Goal: Book appointment/travel/reservation: Book appointment/travel/reservation

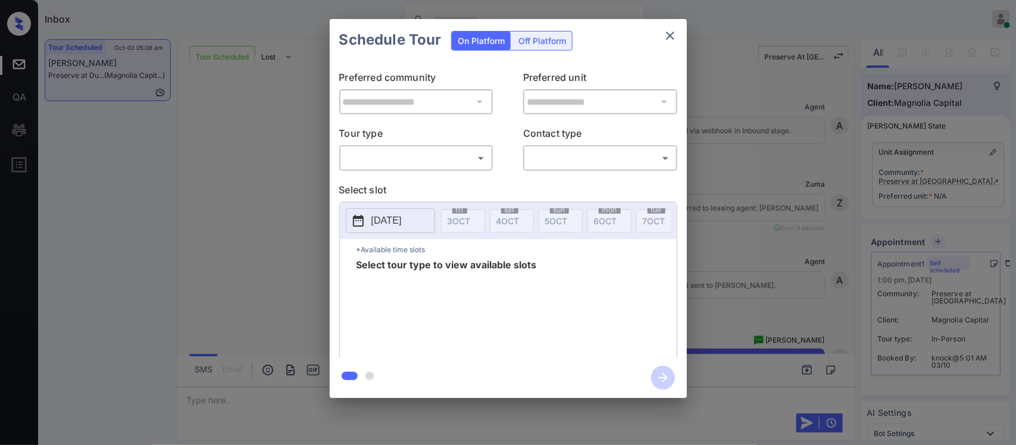
scroll to position [834, 0]
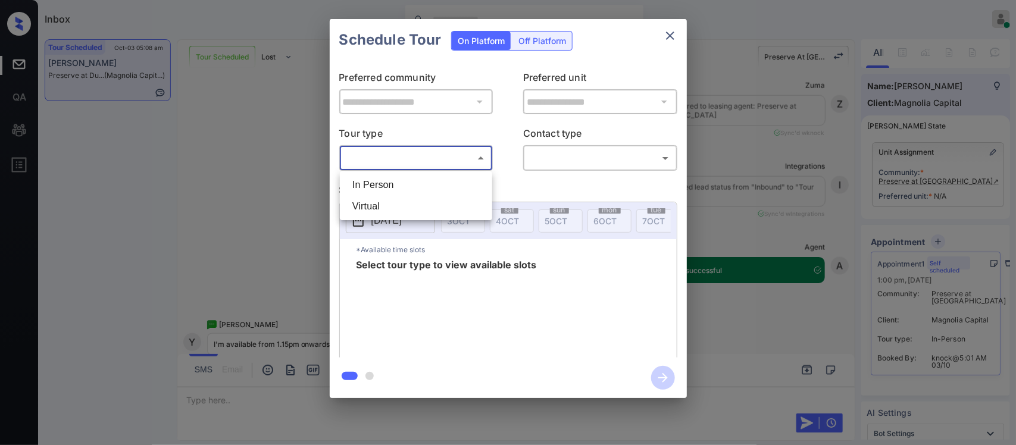
click at [442, 160] on body "Inbox Almas Zainab Online Set yourself offline Set yourself on break Profile Sw…" at bounding box center [508, 222] width 1016 height 445
click at [438, 177] on li "In Person" at bounding box center [416, 184] width 146 height 21
type input "********"
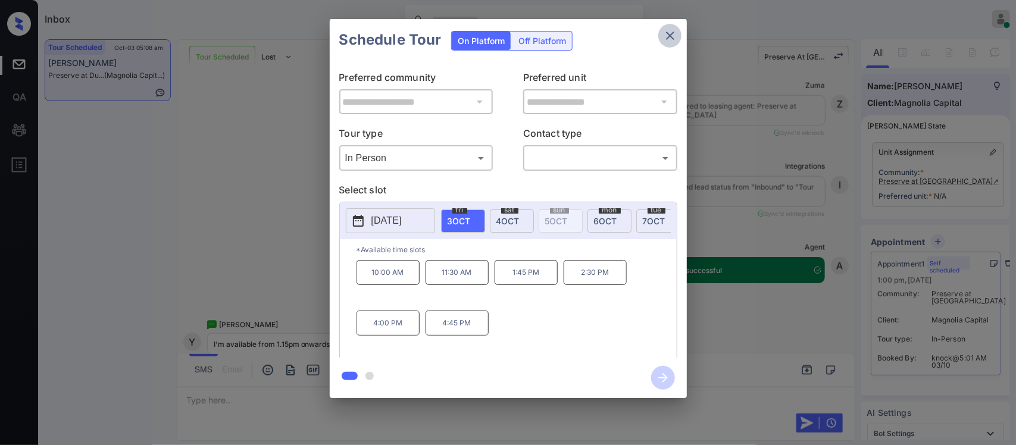
click at [673, 42] on icon "close" at bounding box center [670, 36] width 14 height 14
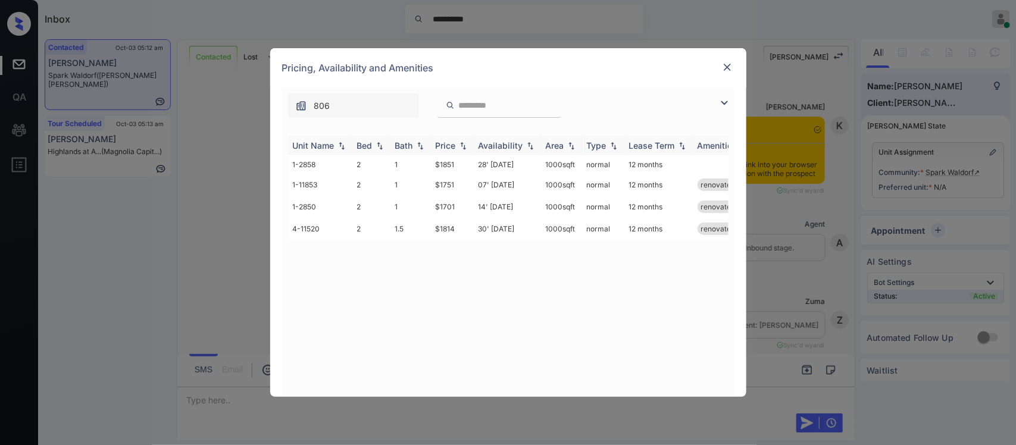
scroll to position [1329, 0]
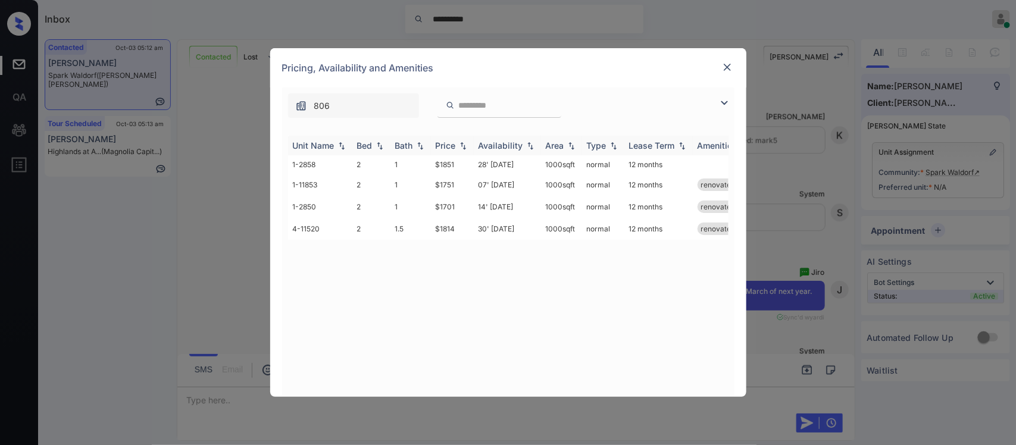
click at [457, 147] on img at bounding box center [463, 146] width 12 height 8
click at [457, 147] on img at bounding box center [463, 145] width 12 height 9
click at [533, 165] on td "14' Mar 26" at bounding box center [507, 166] width 67 height 22
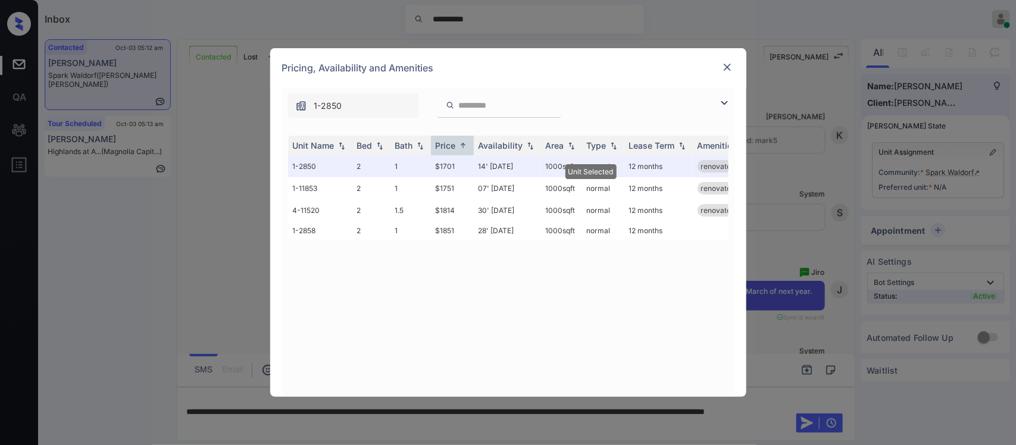
click at [724, 73] on div at bounding box center [727, 67] width 14 height 14
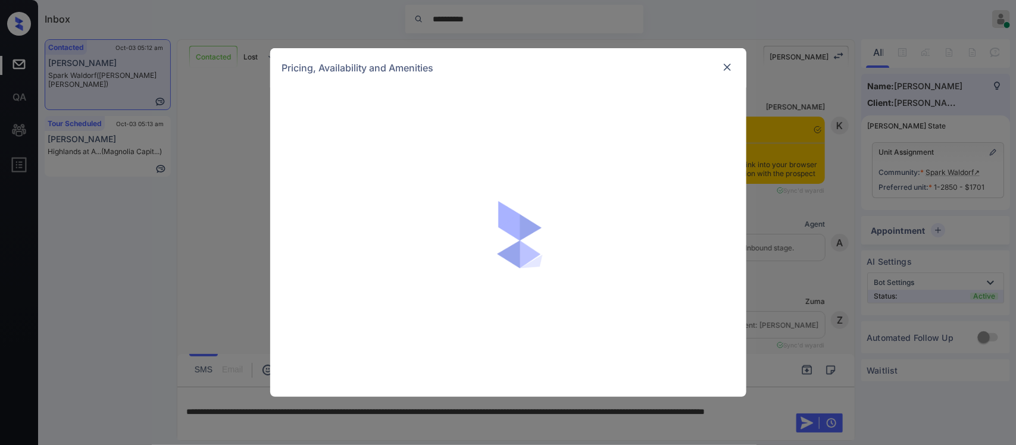
scroll to position [1853, 0]
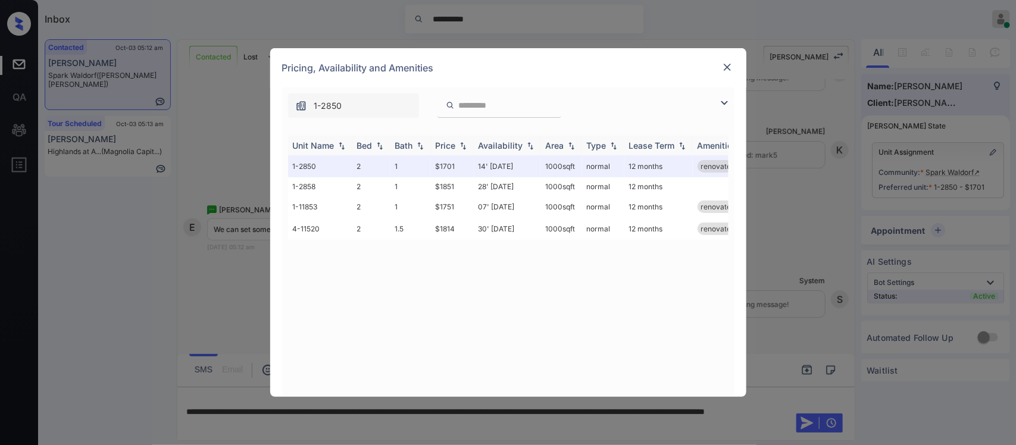
click at [451, 153] on th "Price" at bounding box center [452, 146] width 43 height 20
click at [530, 197] on td "07' Feb 26" at bounding box center [507, 188] width 67 height 22
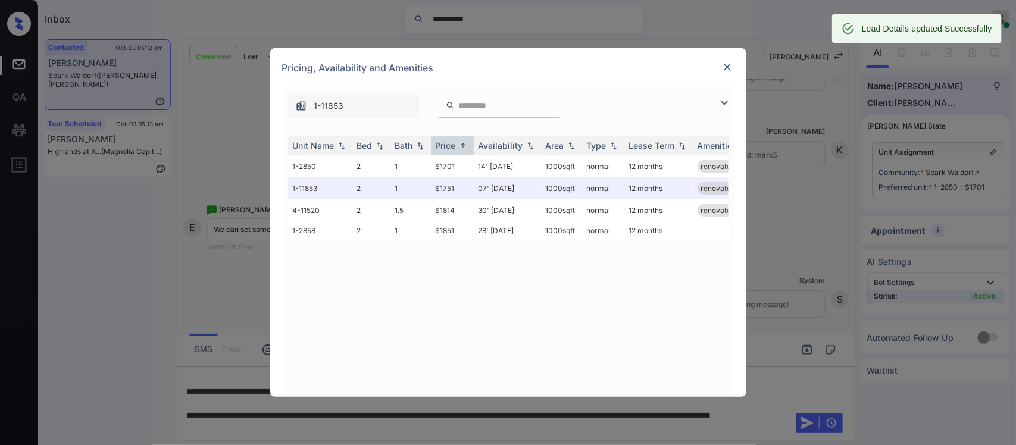
click at [723, 70] on img at bounding box center [727, 67] width 12 height 12
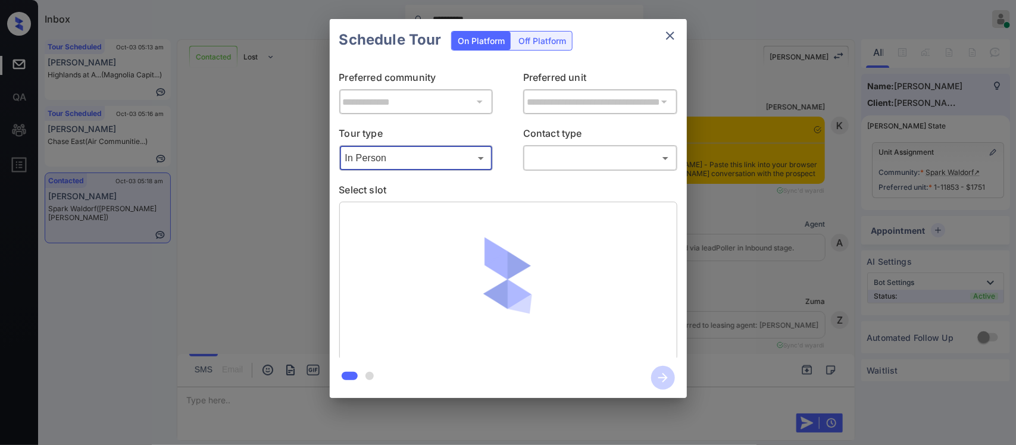
scroll to position [2247, 0]
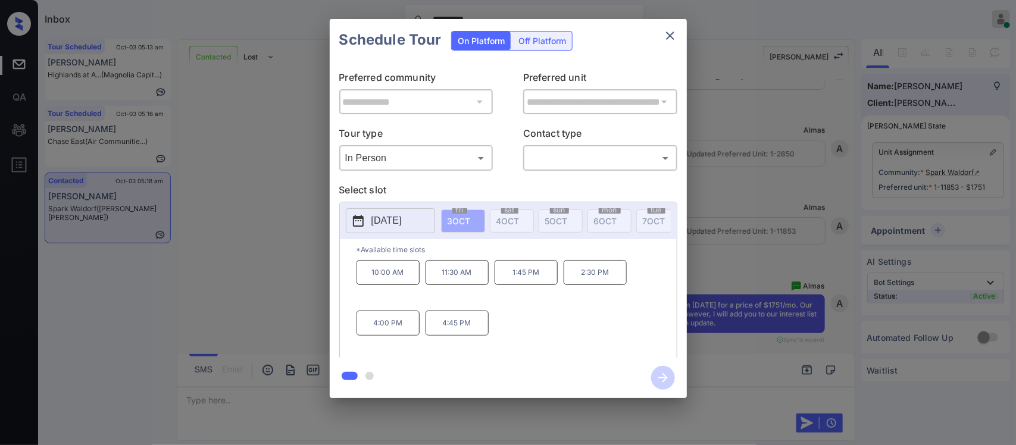
click at [658, 42] on div "Schedule Tour On Platform Off Platform" at bounding box center [508, 40] width 357 height 42
click at [680, 37] on button "close" at bounding box center [670, 36] width 24 height 24
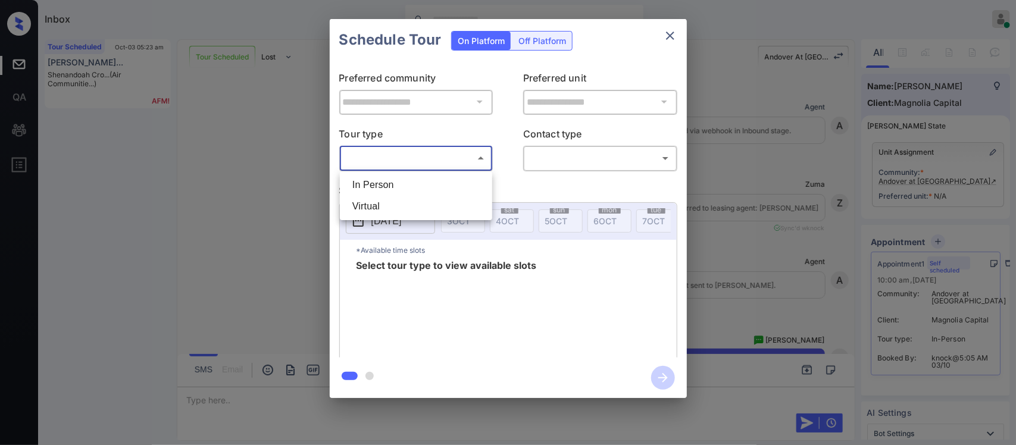
click at [408, 156] on body "Inbox [PERSON_NAME] Online Set yourself offline Set yourself on break Profile S…" at bounding box center [508, 222] width 1016 height 445
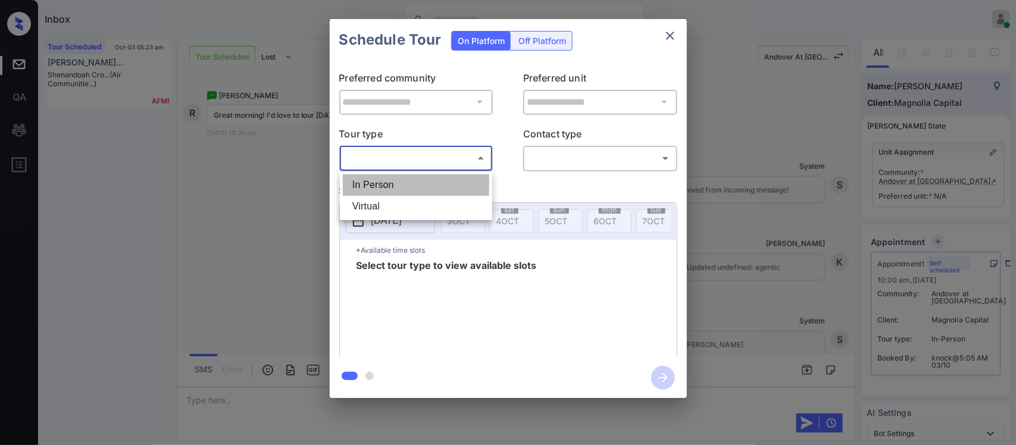
click at [403, 176] on li "In Person" at bounding box center [416, 184] width 146 height 21
type input "********"
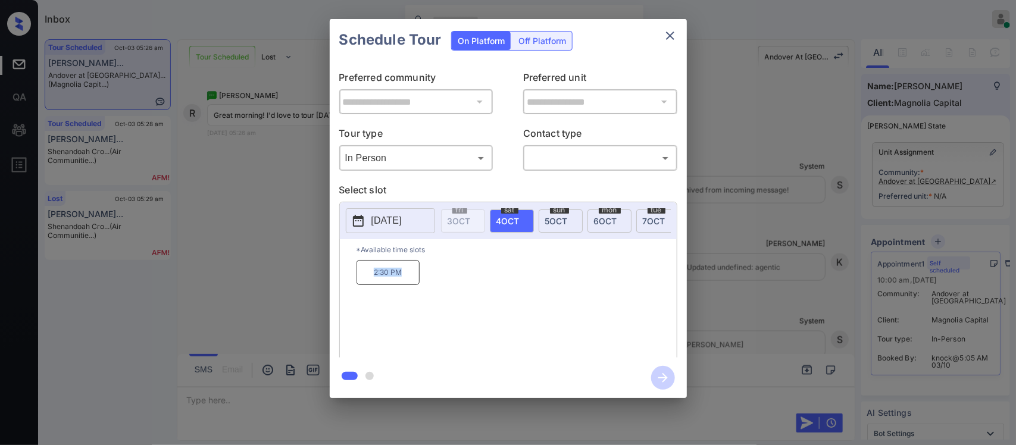
drag, startPoint x: 373, startPoint y: 277, endPoint x: 411, endPoint y: 278, distance: 38.7
click at [411, 278] on p "2:30 PM" at bounding box center [388, 272] width 63 height 25
click at [676, 30] on icon "close" at bounding box center [670, 36] width 14 height 14
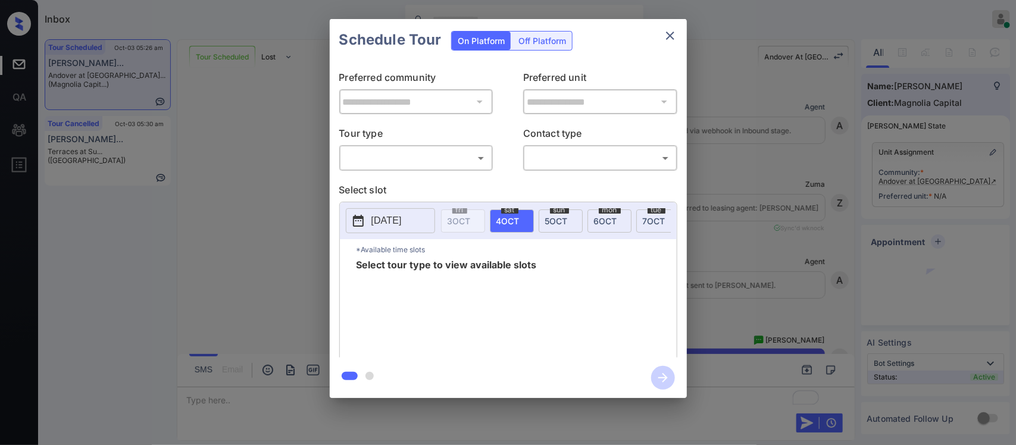
click at [474, 157] on body "Inbox Almas Zainab Online Set yourself offline Set yourself on break Profile Sw…" at bounding box center [508, 222] width 1016 height 445
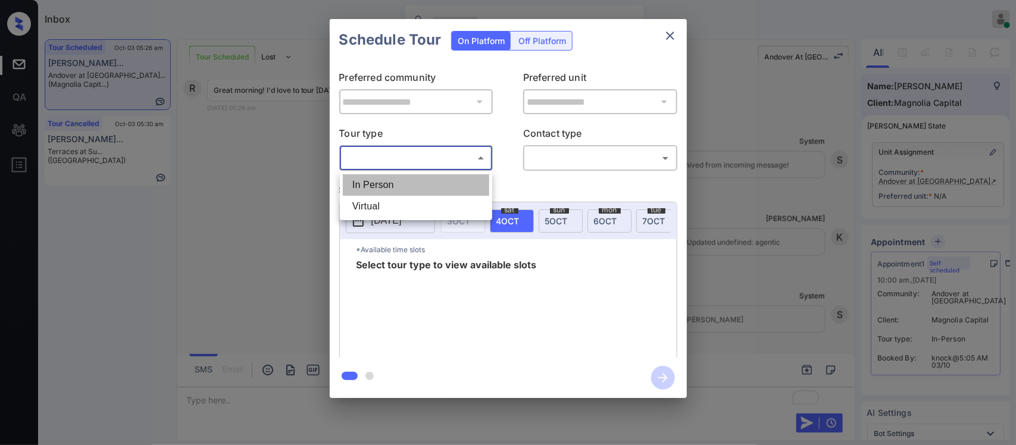
click at [457, 186] on li "In Person" at bounding box center [416, 184] width 146 height 21
type input "********"
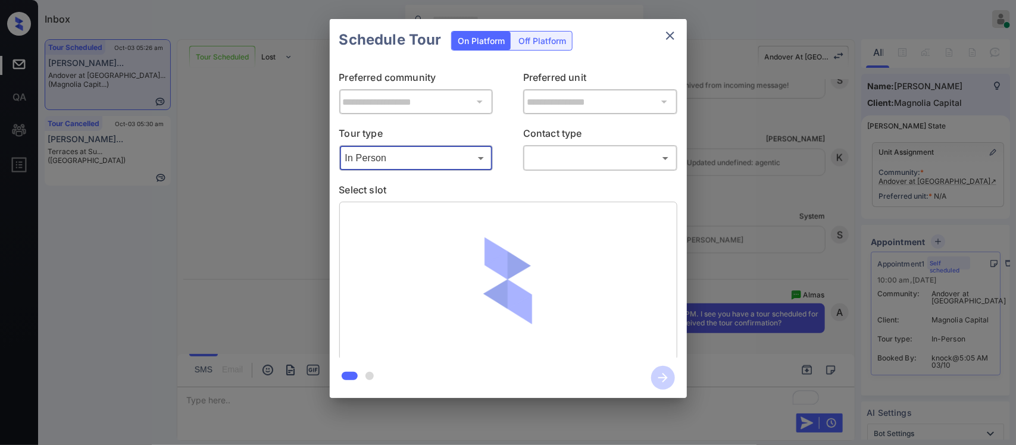
scroll to position [887, 0]
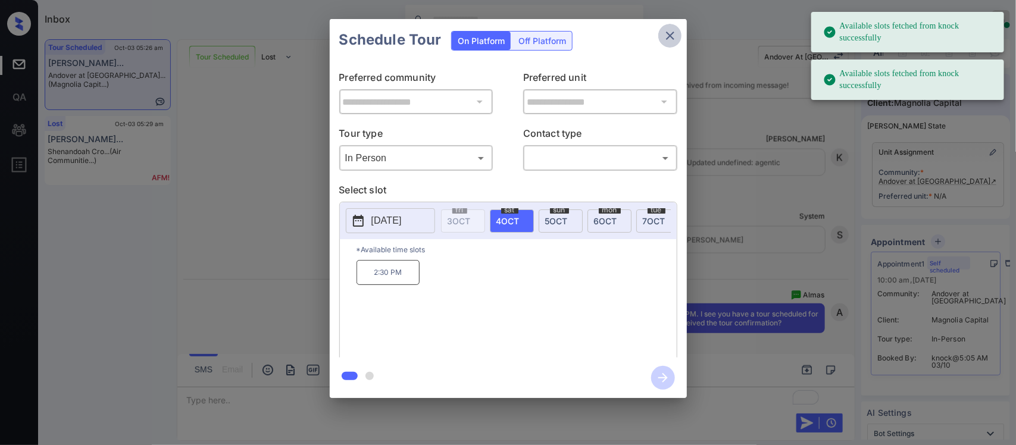
click at [665, 36] on icon "close" at bounding box center [670, 36] width 14 height 14
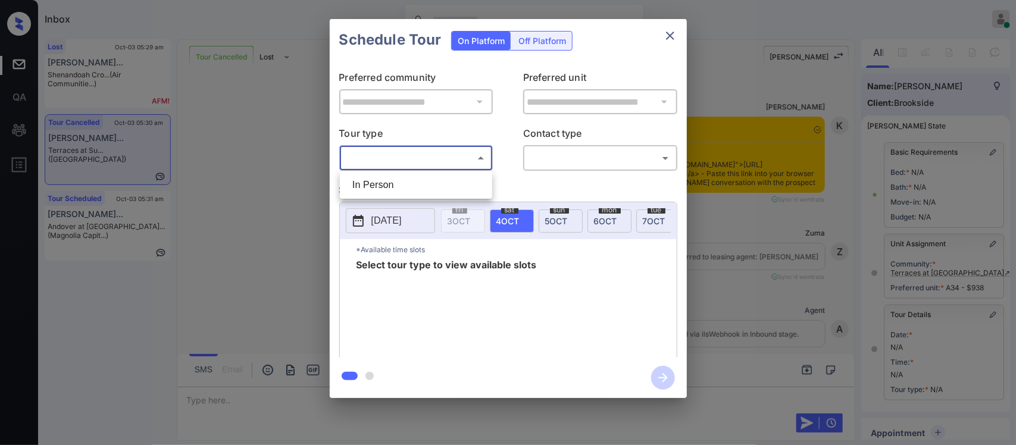
click at [414, 152] on body "Inbox Almas Zainab Online Set yourself offline Set yourself on break Profile Sw…" at bounding box center [508, 222] width 1016 height 445
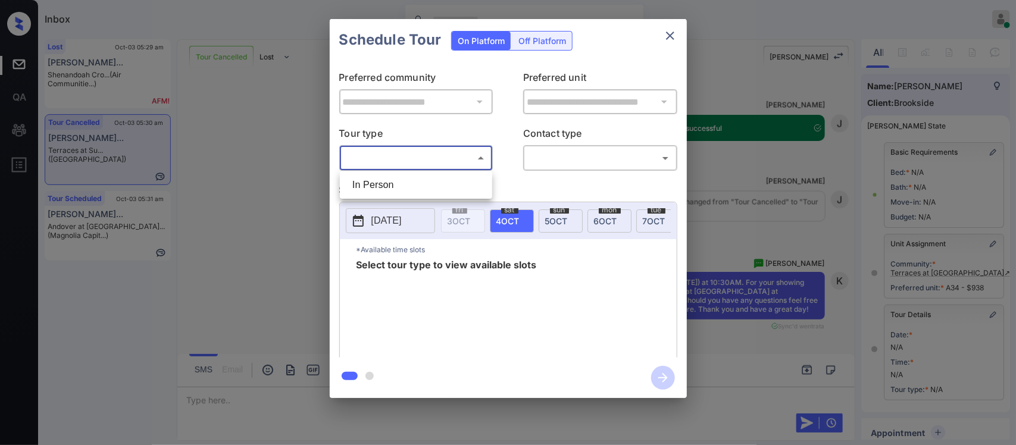
scroll to position [156, 0]
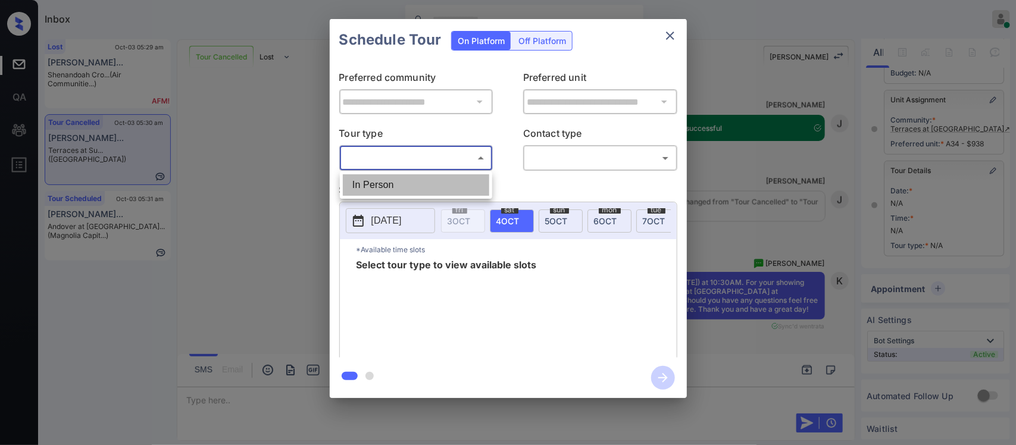
click at [411, 176] on li "In Person" at bounding box center [416, 184] width 146 height 21
type input "********"
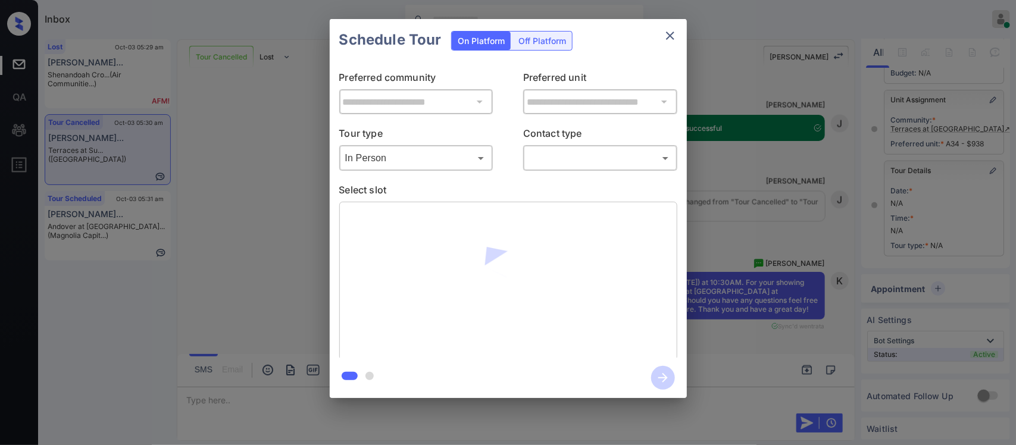
drag, startPoint x: 533, startPoint y: 171, endPoint x: 549, endPoint y: 170, distance: 15.5
click at [549, 170] on div "**********" at bounding box center [508, 209] width 357 height 297
click at [549, 170] on div "​ ​" at bounding box center [600, 158] width 154 height 26
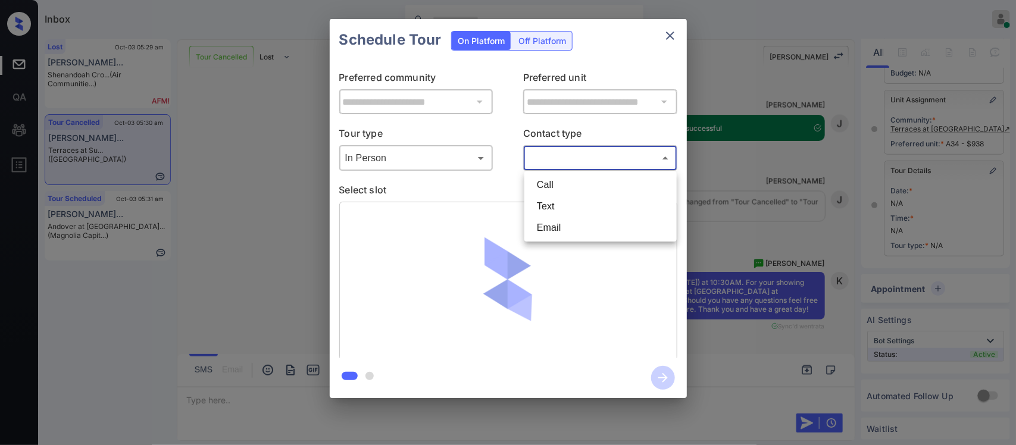
click at [566, 162] on body "Inbox Almas Zainab Online Set yourself offline Set yourself on break Profile Sw…" at bounding box center [508, 222] width 1016 height 445
click at [557, 207] on li "Text" at bounding box center [600, 206] width 146 height 21
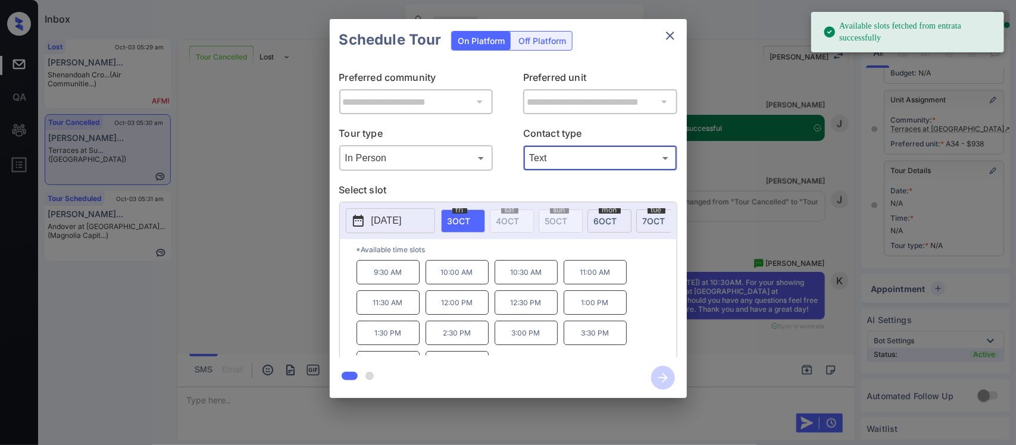
type input "****"
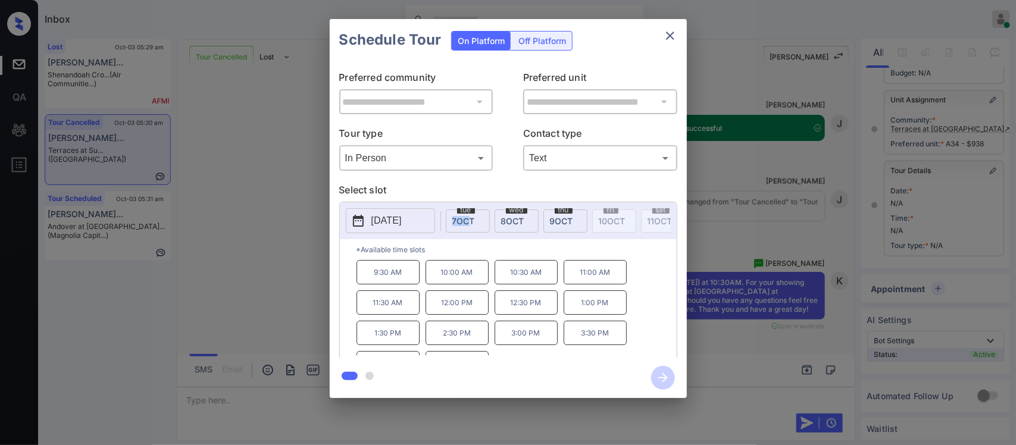
drag, startPoint x: 472, startPoint y: 245, endPoint x: 441, endPoint y: 248, distance: 31.0
click at [441, 239] on div "2025-10-03 fri 3 OCT sat 4 OCT sun 5 OCT mon 6 OCT tue 7 OCT wed 8 OCT thu 9 OC…" at bounding box center [508, 220] width 337 height 37
click at [415, 231] on button "2025-10-03" at bounding box center [390, 220] width 89 height 25
click at [402, 226] on p "[DATE]" at bounding box center [386, 221] width 30 height 14
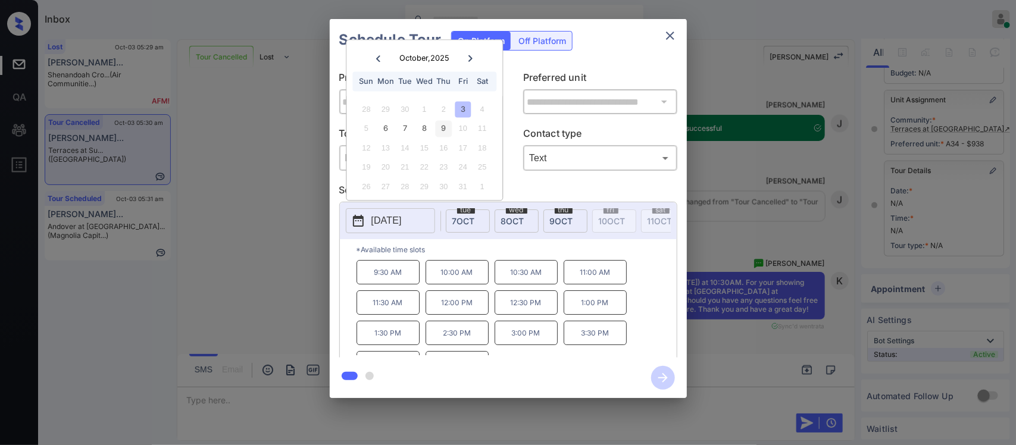
click at [443, 131] on div "9" at bounding box center [444, 129] width 16 height 16
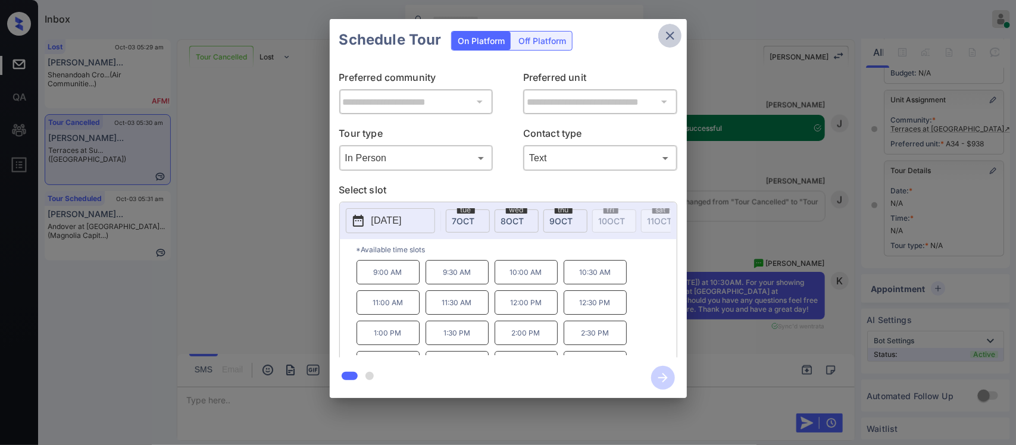
click at [676, 29] on icon "close" at bounding box center [670, 36] width 14 height 14
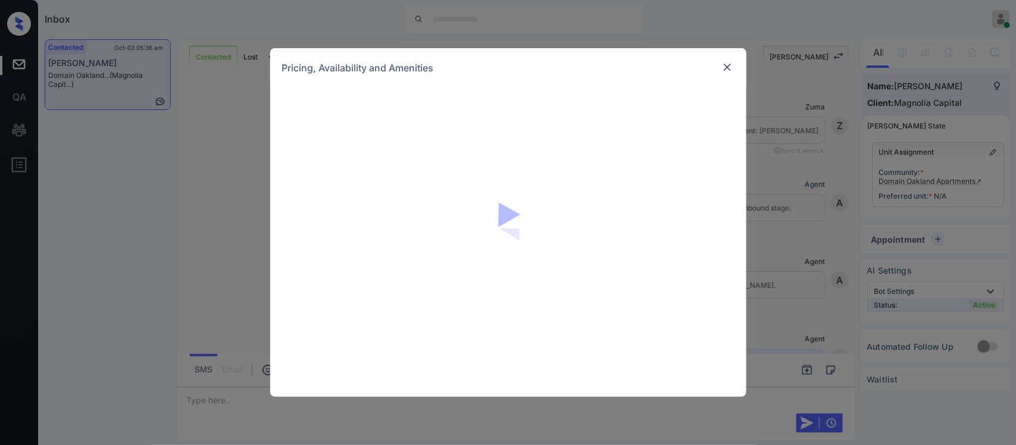
scroll to position [667, 0]
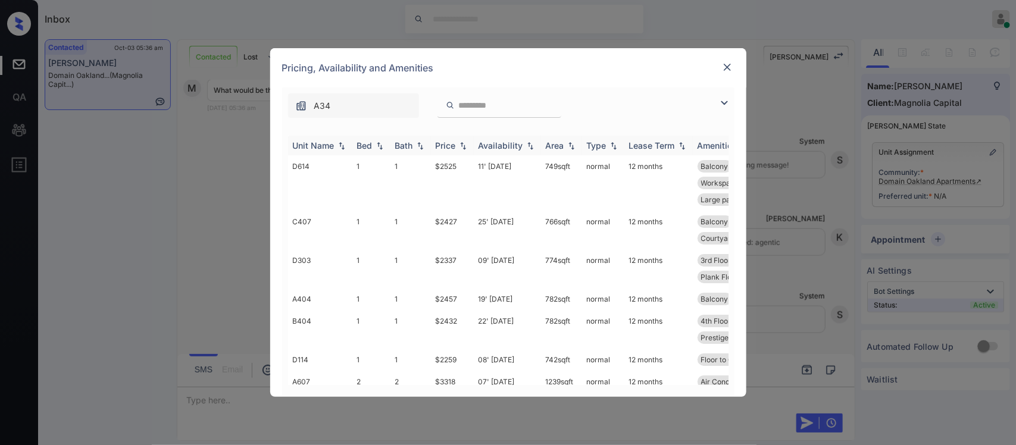
click at [459, 151] on div "Price" at bounding box center [452, 145] width 33 height 10
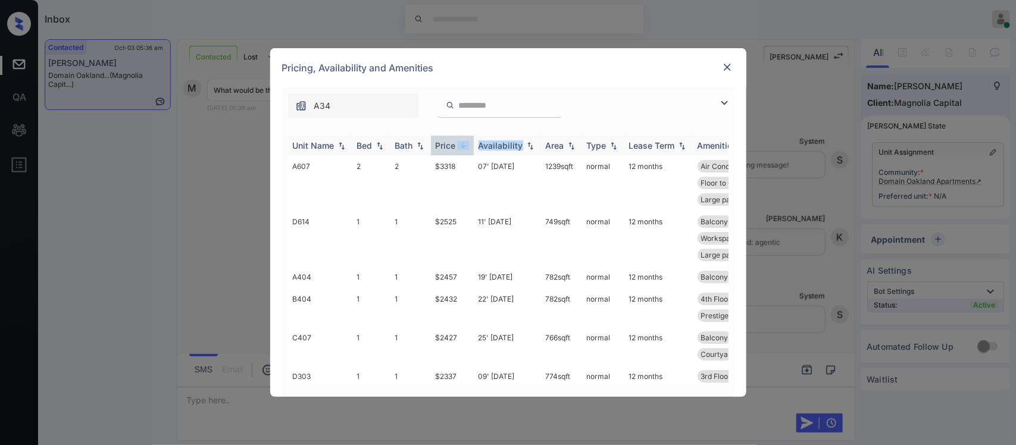
click at [459, 151] on div "Price" at bounding box center [452, 145] width 33 height 10
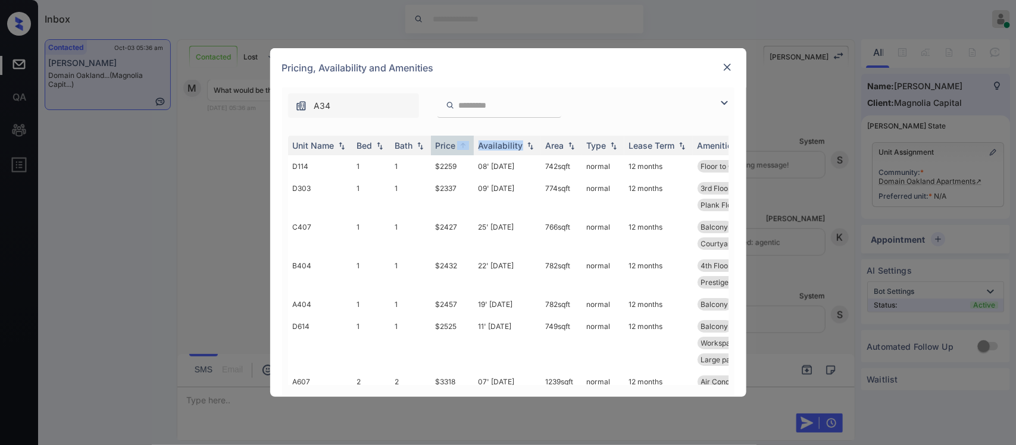
scroll to position [52, 0]
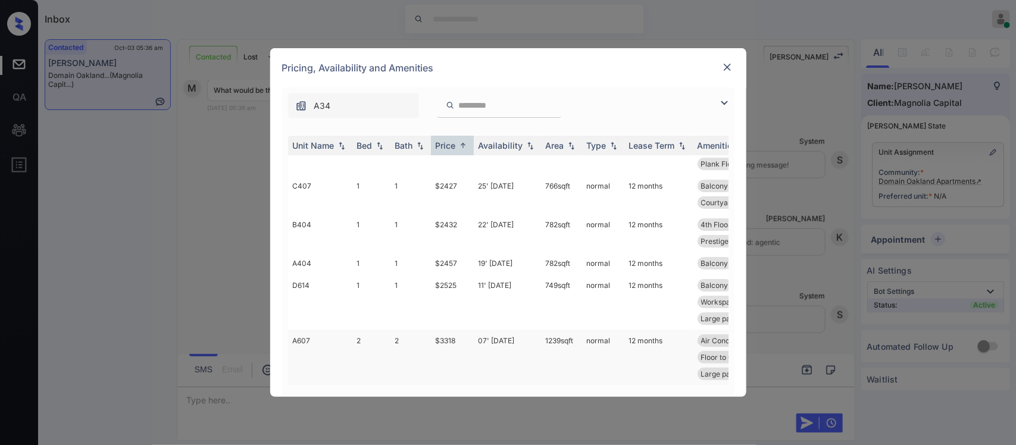
click at [590, 337] on td "normal" at bounding box center [603, 357] width 42 height 55
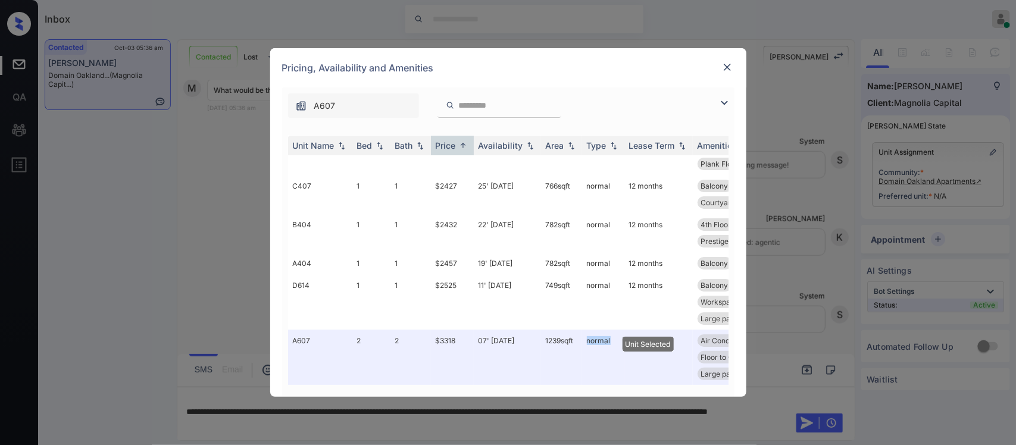
click at [726, 67] on img at bounding box center [727, 67] width 12 height 12
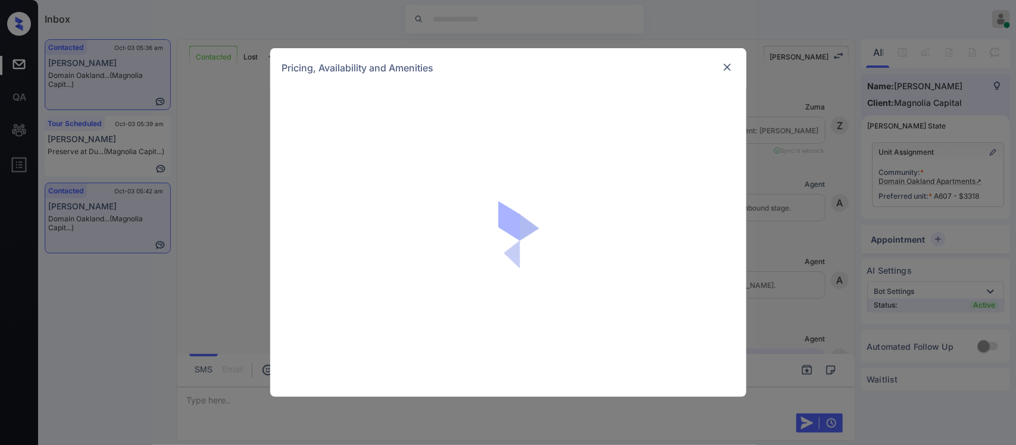
scroll to position [1034, 0]
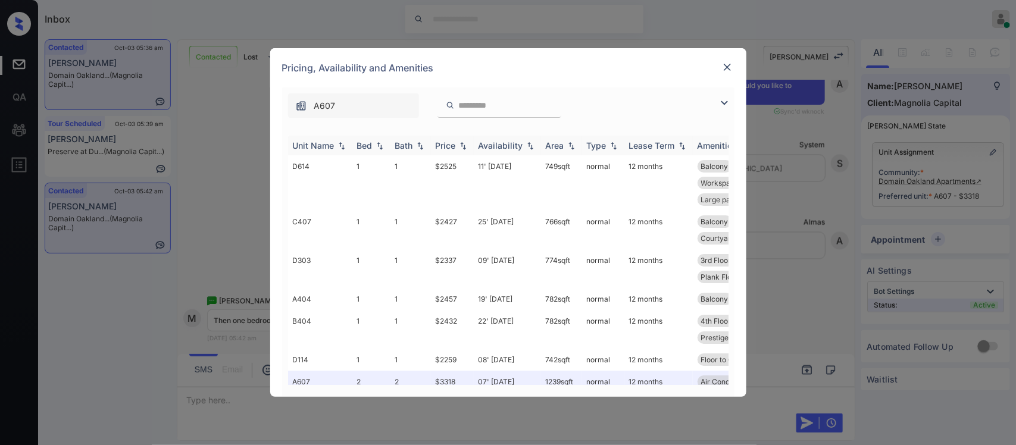
click at [463, 142] on img at bounding box center [463, 146] width 12 height 8
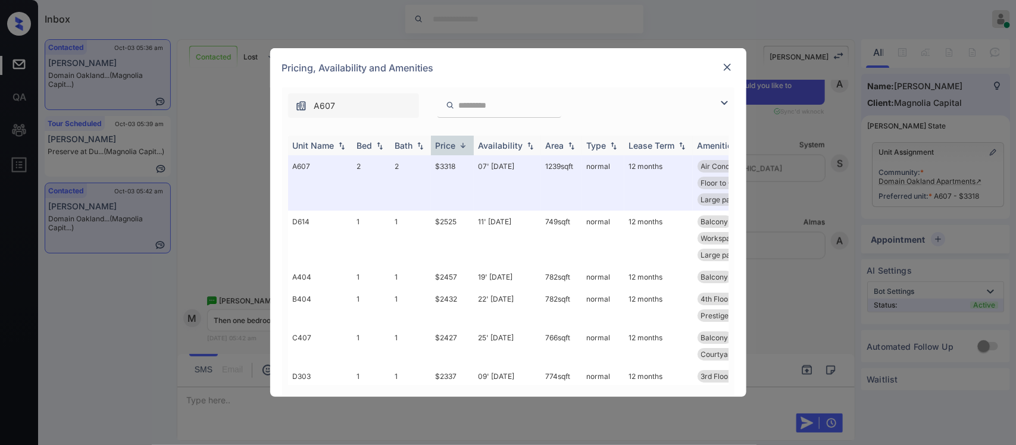
click at [463, 142] on img at bounding box center [463, 145] width 12 height 9
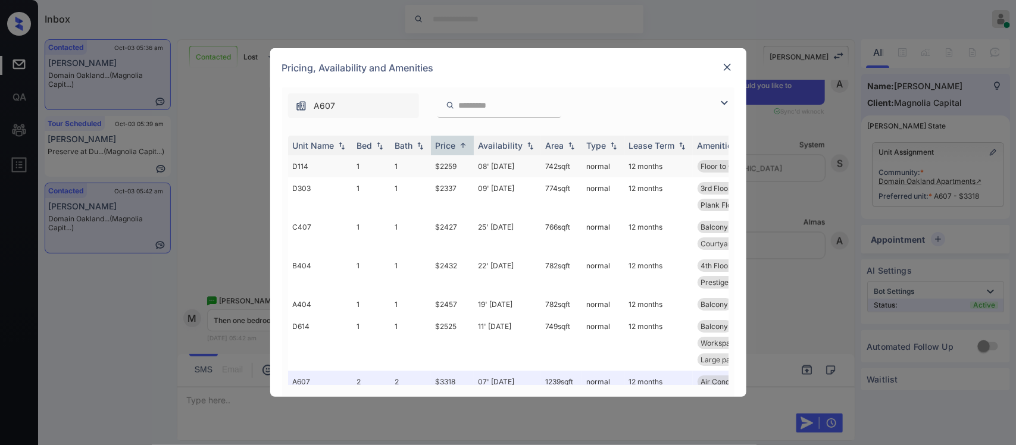
click at [467, 174] on td "$2259" at bounding box center [452, 166] width 43 height 22
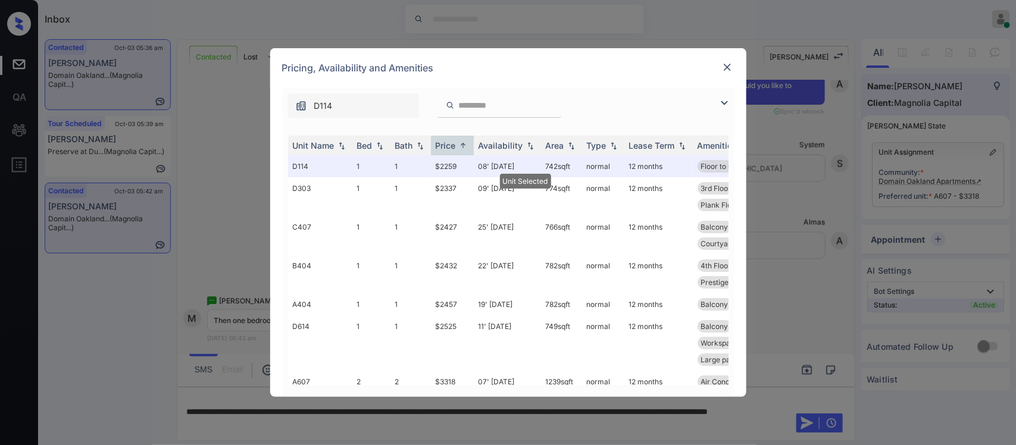
click at [729, 72] on div "Pricing, Availability and Amenities" at bounding box center [508, 67] width 476 height 39
click at [729, 72] on img at bounding box center [727, 67] width 12 height 12
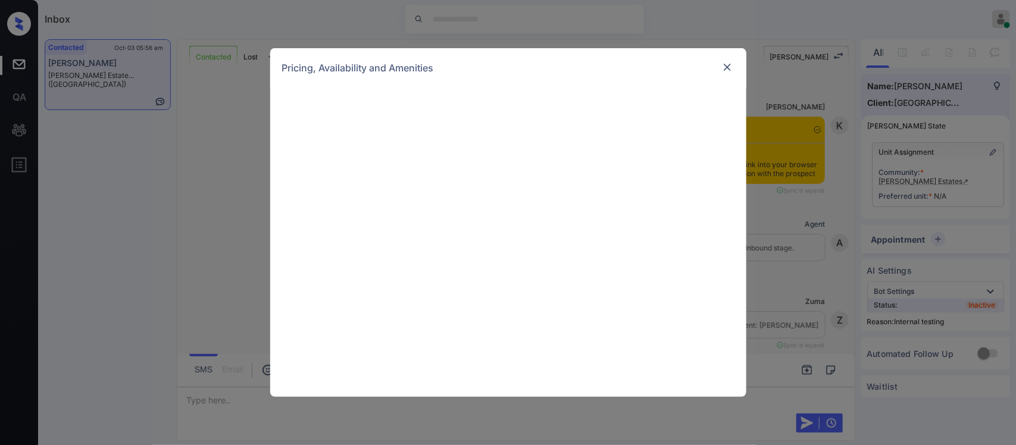
scroll to position [2096, 0]
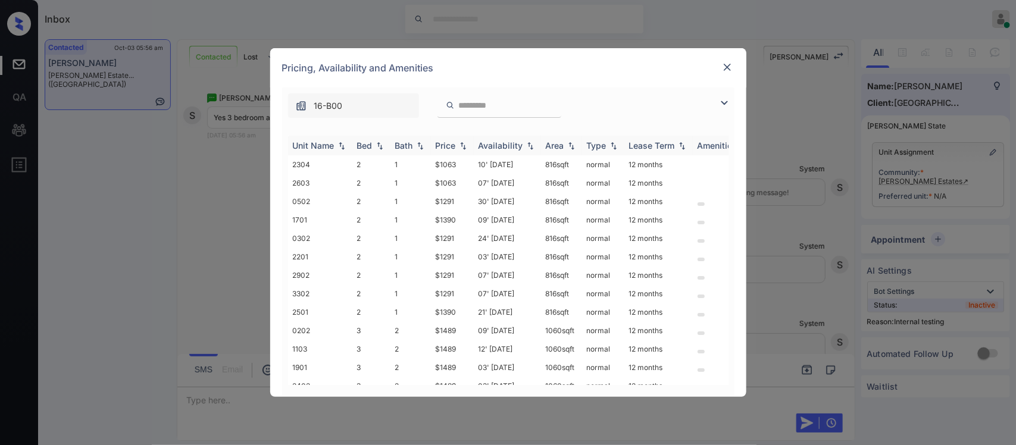
click at [444, 143] on div "Price" at bounding box center [446, 145] width 20 height 10
click at [415, 322] on td "2" at bounding box center [410, 330] width 40 height 18
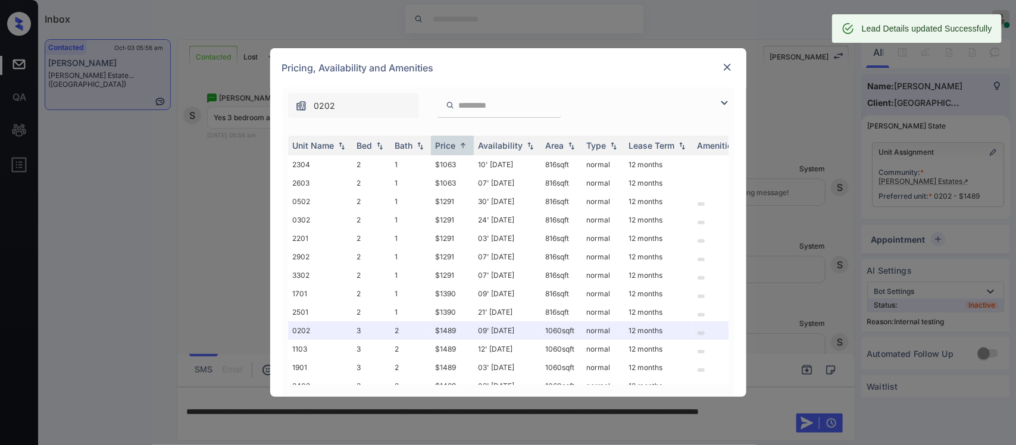
click at [728, 62] on img at bounding box center [727, 67] width 12 height 12
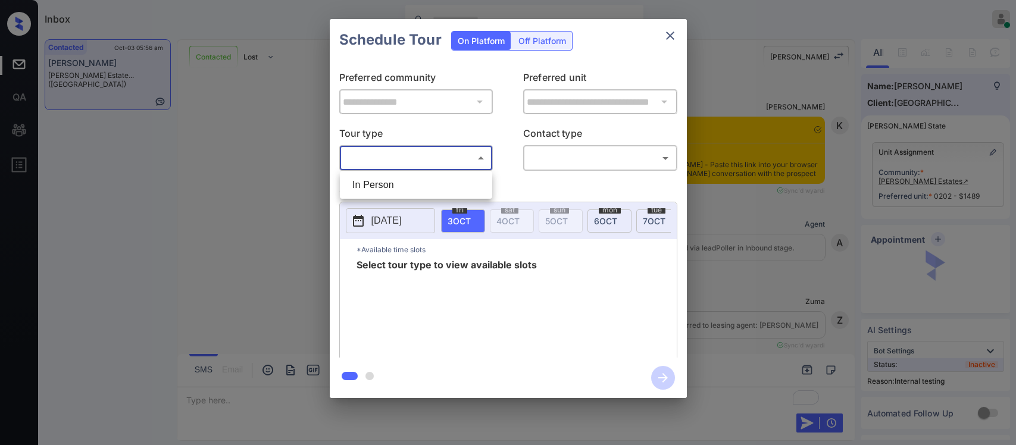
click at [429, 157] on body "Inbox [PERSON_NAME] Online Set yourself offline Set yourself on break Profile S…" at bounding box center [508, 222] width 1016 height 445
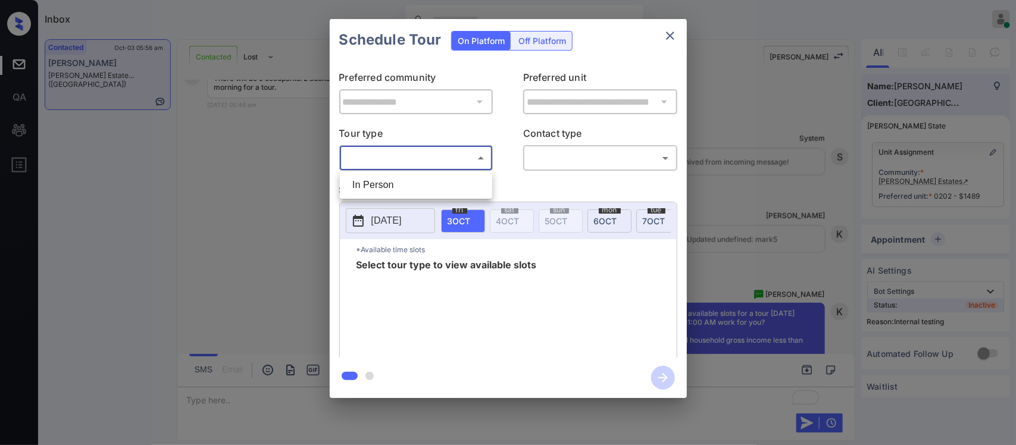
drag, startPoint x: 427, startPoint y: 170, endPoint x: 427, endPoint y: 182, distance: 12.5
click at [427, 182] on div "In Person" at bounding box center [508, 222] width 1016 height 445
click at [427, 182] on li "In Person" at bounding box center [416, 184] width 146 height 21
type input "********"
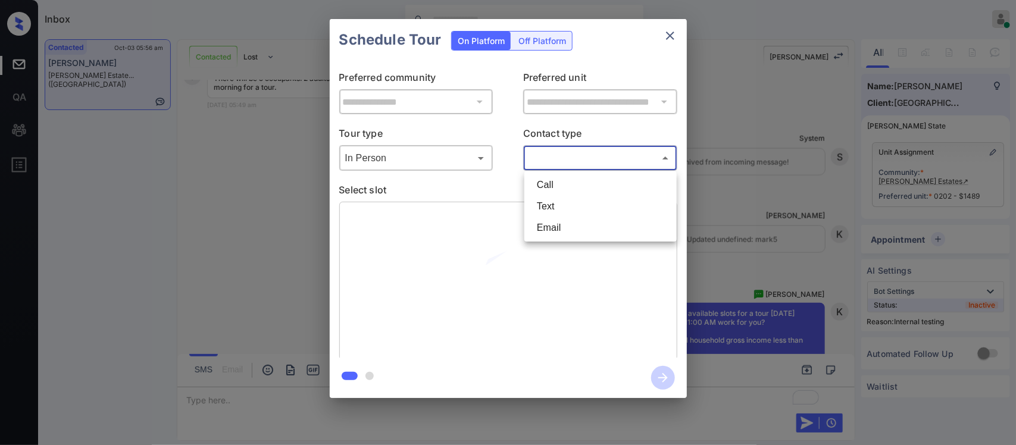
click at [542, 154] on body "Inbox [PERSON_NAME] Online Set yourself offline Set yourself on break Profile S…" at bounding box center [508, 222] width 1016 height 445
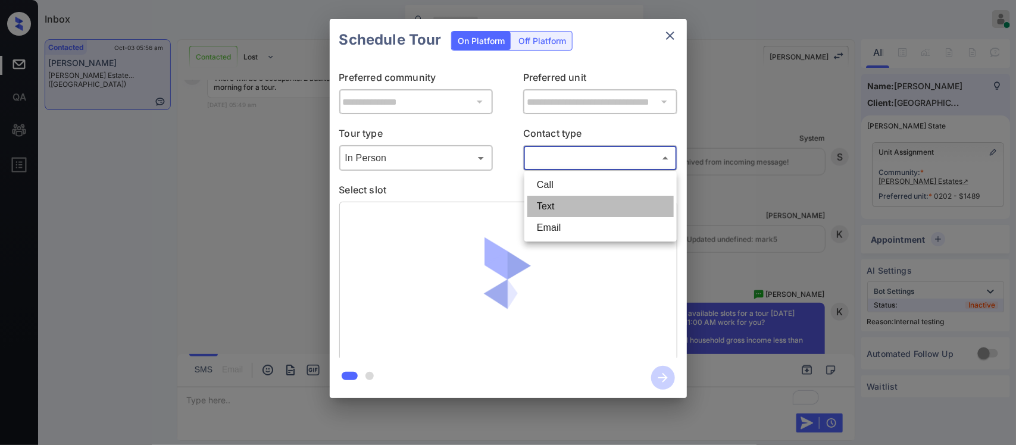
click at [542, 201] on li "Text" at bounding box center [600, 206] width 146 height 21
type input "****"
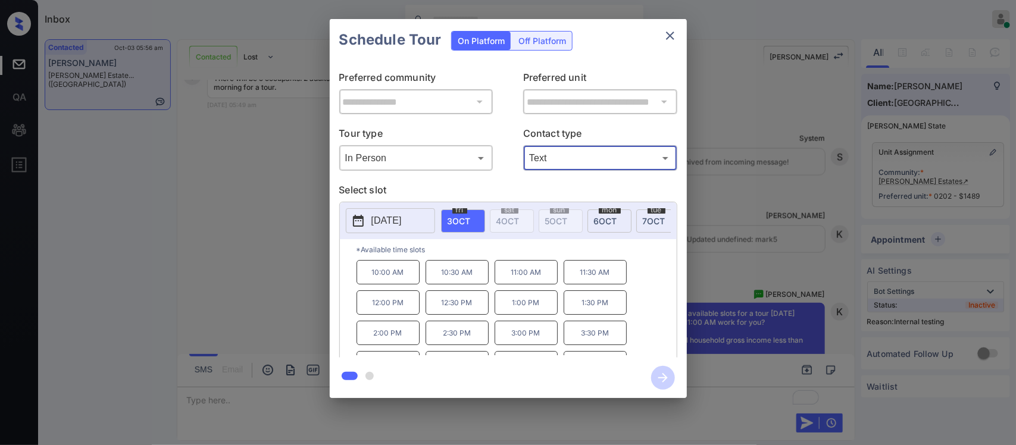
click at [608, 221] on span "[DATE]" at bounding box center [605, 221] width 23 height 10
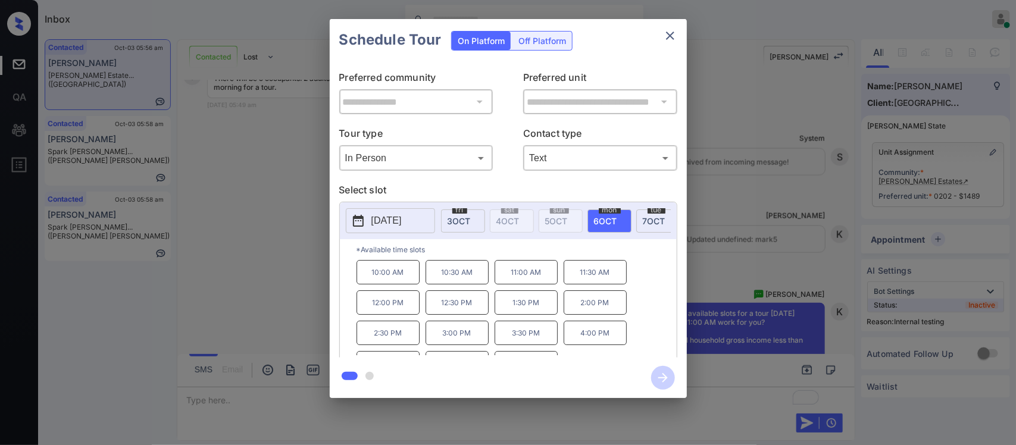
click at [387, 283] on p "10:00 AM" at bounding box center [388, 272] width 63 height 24
click at [670, 377] on icon "button" at bounding box center [663, 378] width 24 height 24
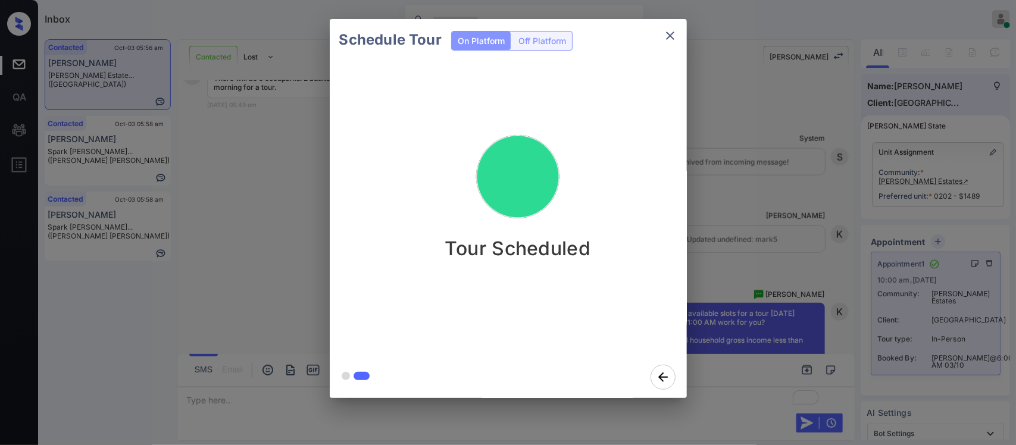
click at [759, 275] on div "Schedule Tour On Platform Off Platform Tour Scheduled" at bounding box center [508, 208] width 1016 height 417
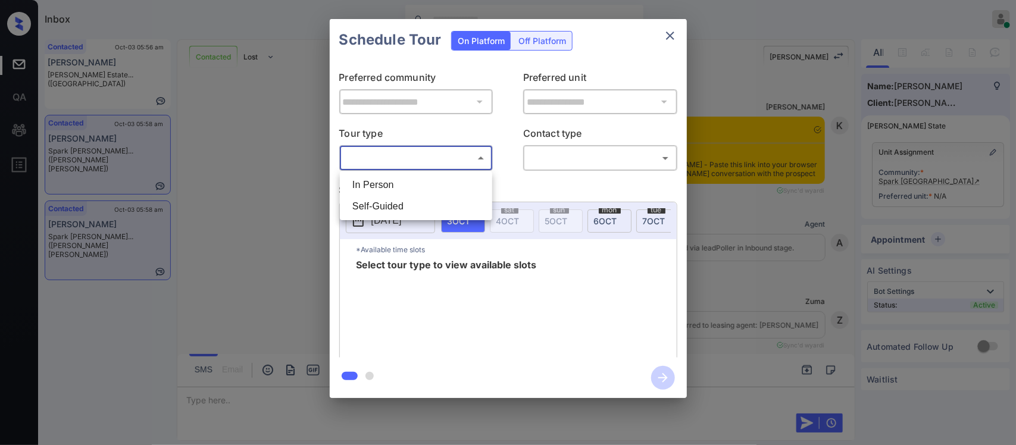
scroll to position [503, 0]
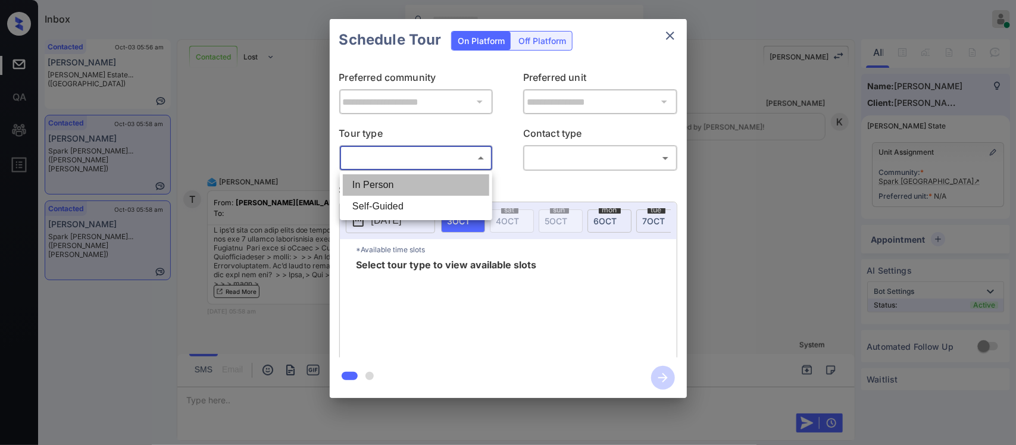
click at [457, 182] on li "In Person" at bounding box center [416, 184] width 146 height 21
type input "********"
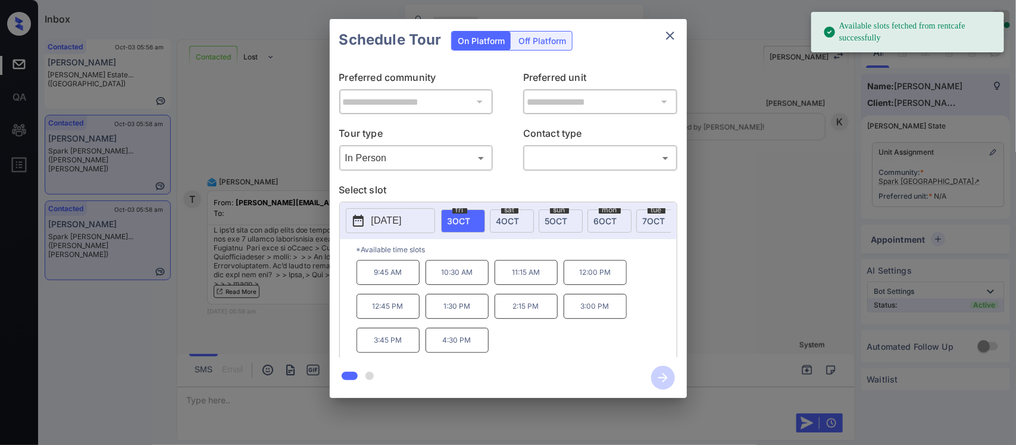
click at [384, 230] on button "2025-10-03" at bounding box center [390, 220] width 89 height 25
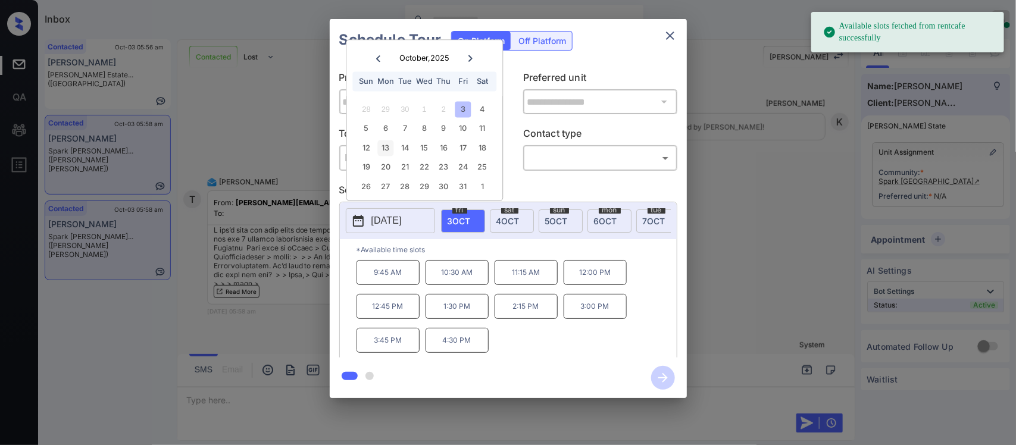
click at [386, 146] on div "13" at bounding box center [385, 148] width 16 height 16
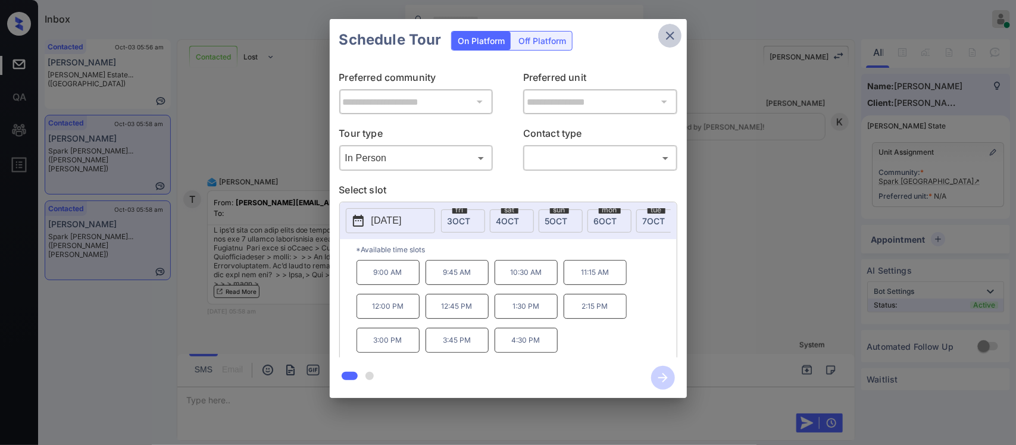
click at [664, 40] on icon "close" at bounding box center [670, 36] width 14 height 14
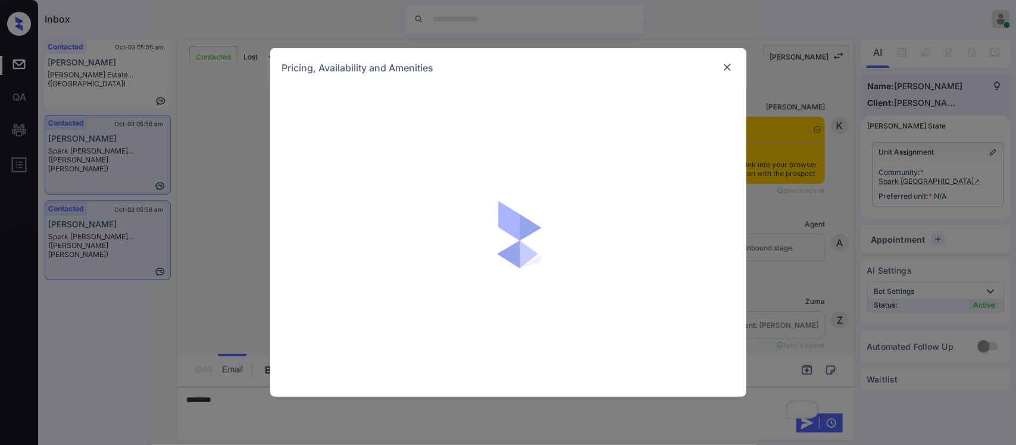
scroll to position [503, 0]
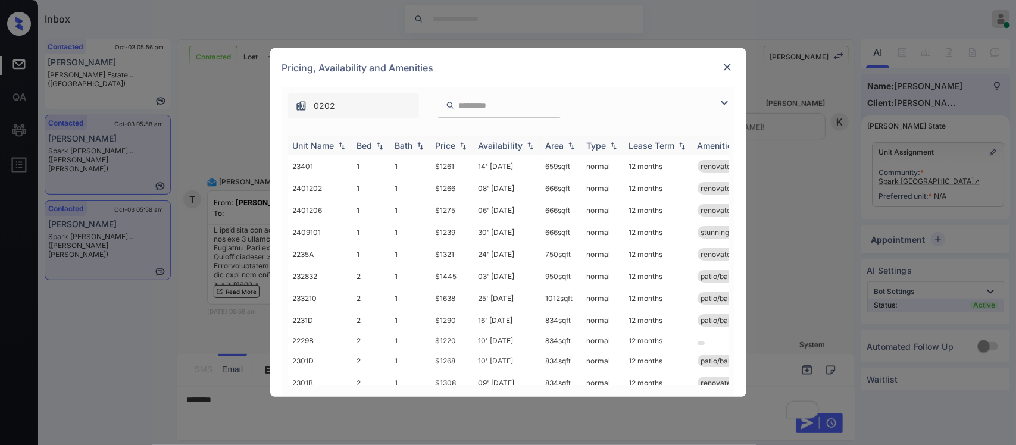
click at [454, 143] on div "Price" at bounding box center [446, 145] width 20 height 10
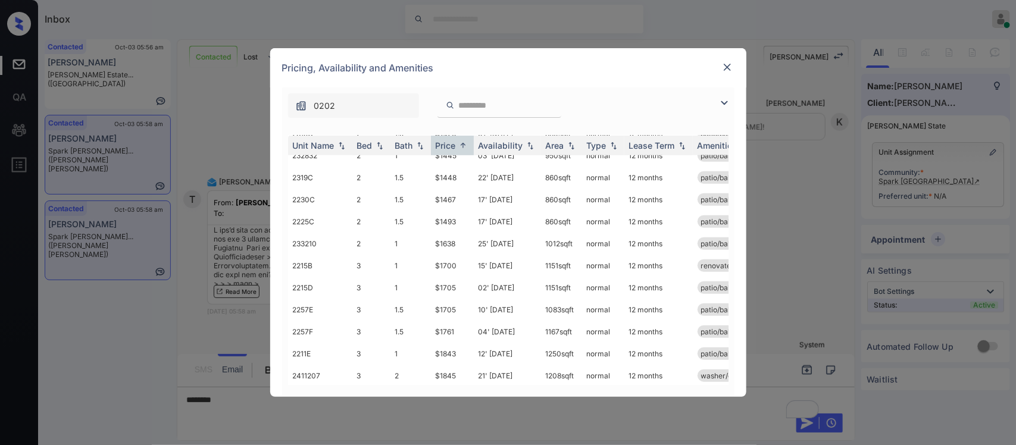
scroll to position [393, 0]
click at [511, 256] on td "15' Oct 25" at bounding box center [507, 264] width 67 height 22
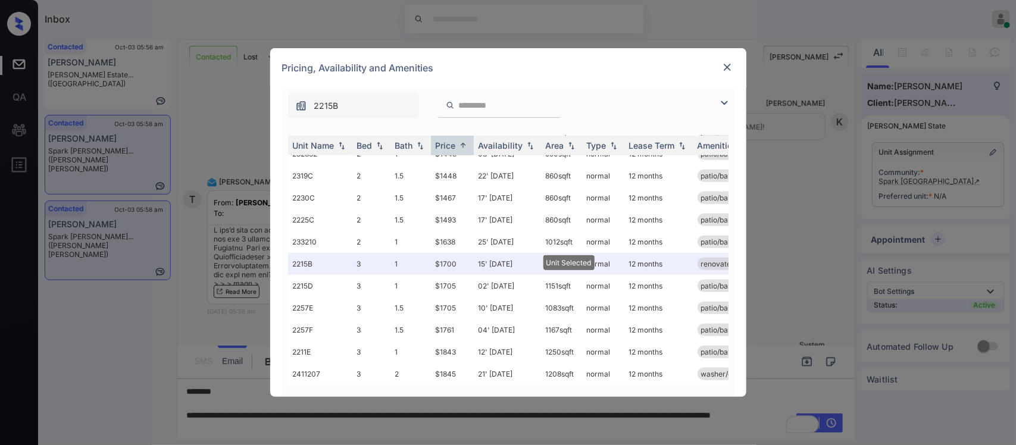
click at [728, 66] on img at bounding box center [727, 67] width 12 height 12
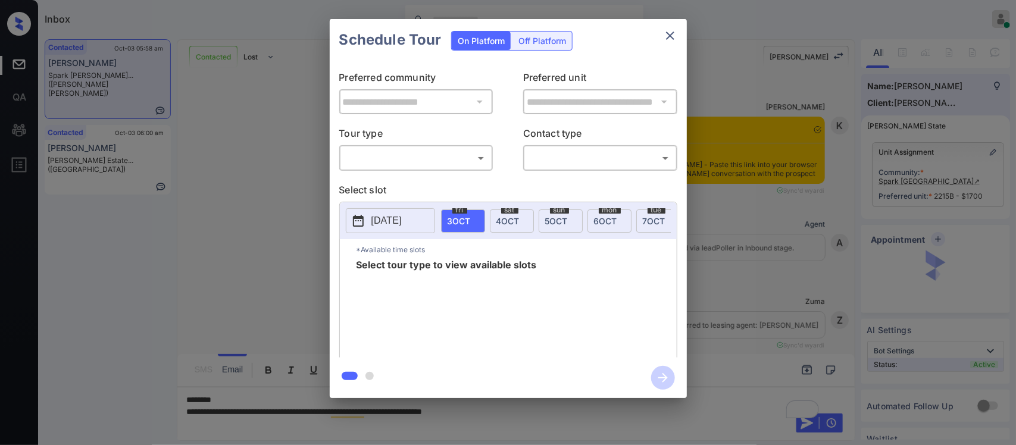
scroll to position [503, 0]
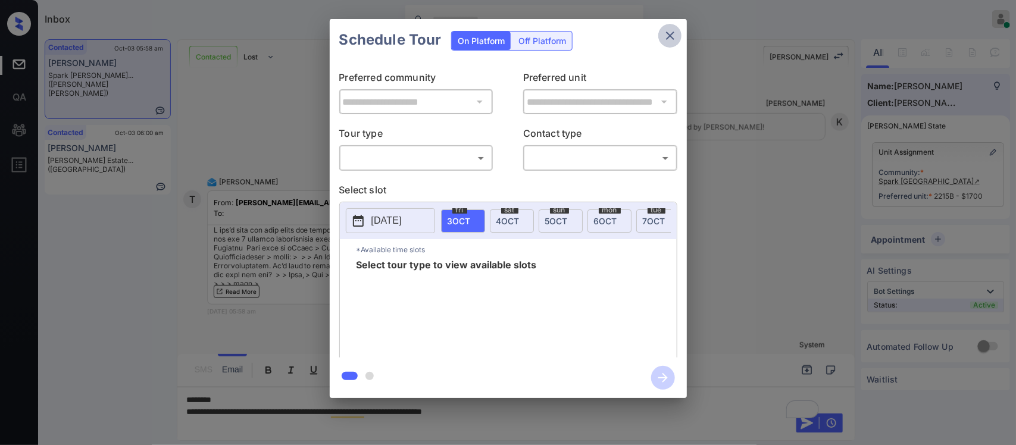
click at [674, 36] on icon "close" at bounding box center [670, 36] width 14 height 14
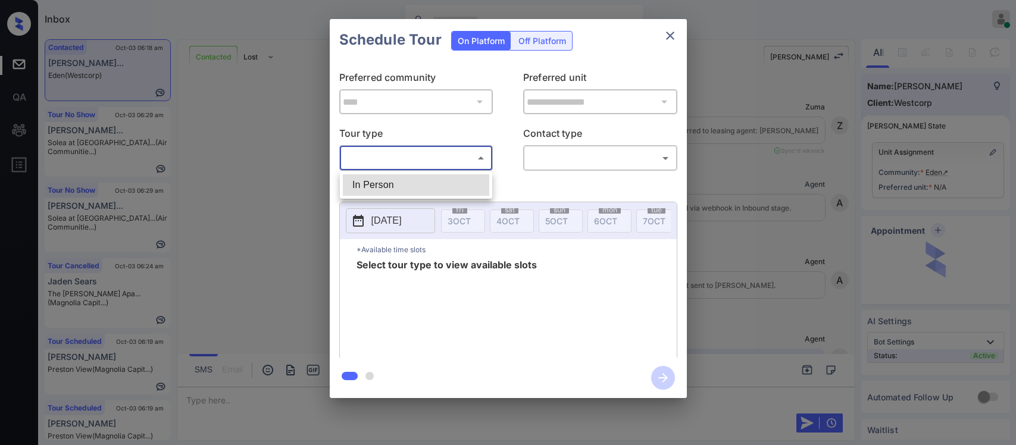
click at [412, 155] on body "Inbox [PERSON_NAME] Online Set yourself offline Set yourself on break Profile S…" at bounding box center [508, 222] width 1016 height 445
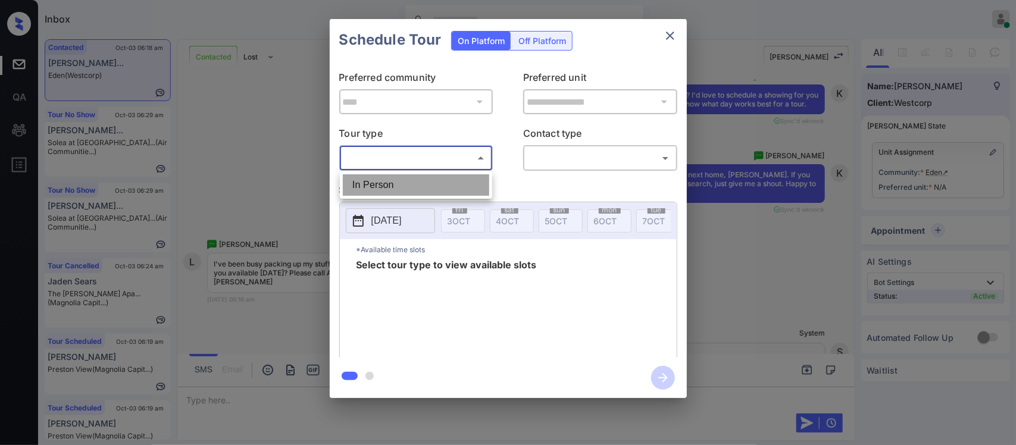
click at [405, 174] on li "In Person" at bounding box center [416, 184] width 146 height 21
type input "********"
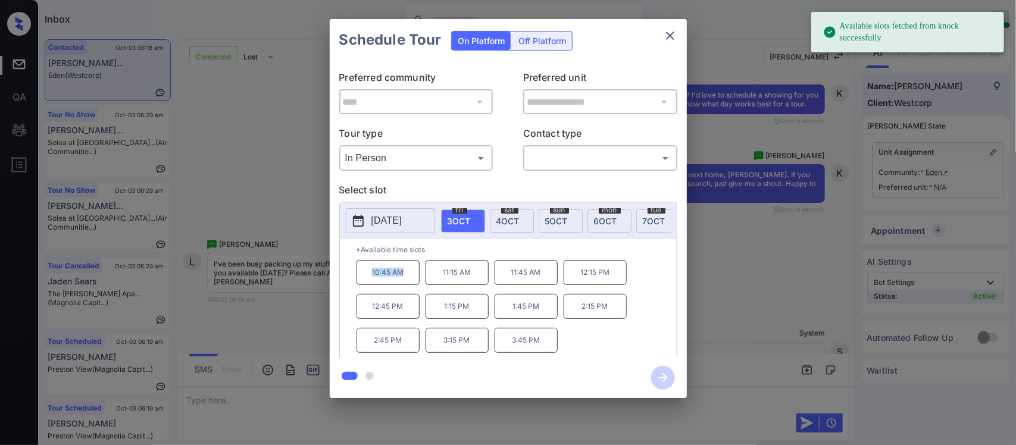
drag, startPoint x: 364, startPoint y: 285, endPoint x: 421, endPoint y: 286, distance: 56.6
click at [421, 286] on div "10:45 AM 11:15 AM 11:45 AM 12:15 PM 12:45 PM 1:15 PM 1:45 PM 2:15 PM 2:45 PM 3:…" at bounding box center [517, 307] width 320 height 95
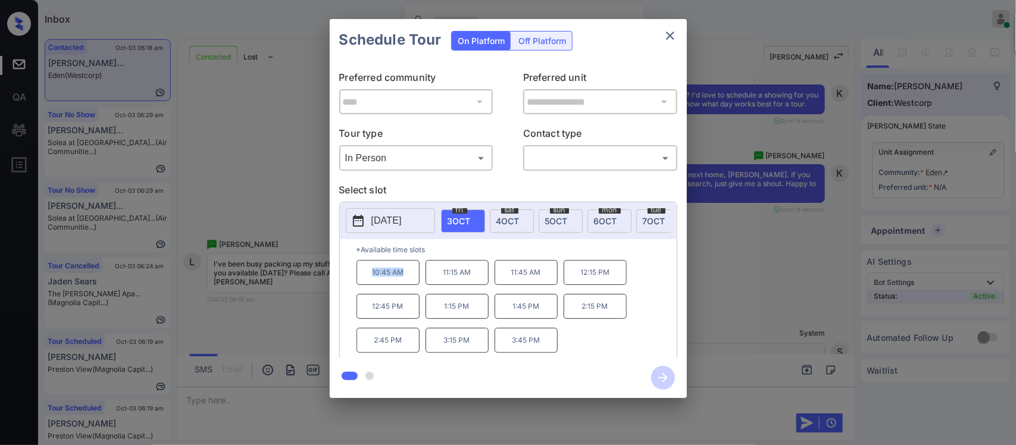
copy p "10:45 AM"
click at [670, 32] on icon "close" at bounding box center [670, 36] width 14 height 14
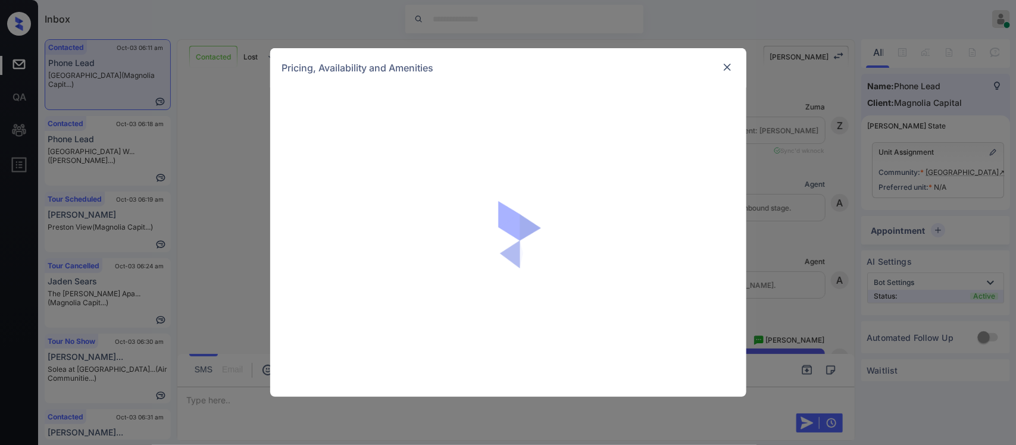
scroll to position [649, 0]
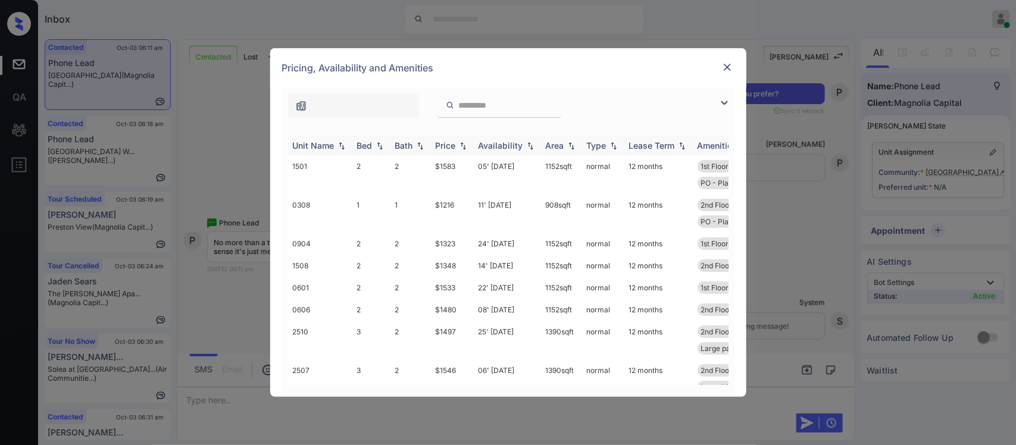
click at [457, 147] on img at bounding box center [463, 146] width 12 height 8
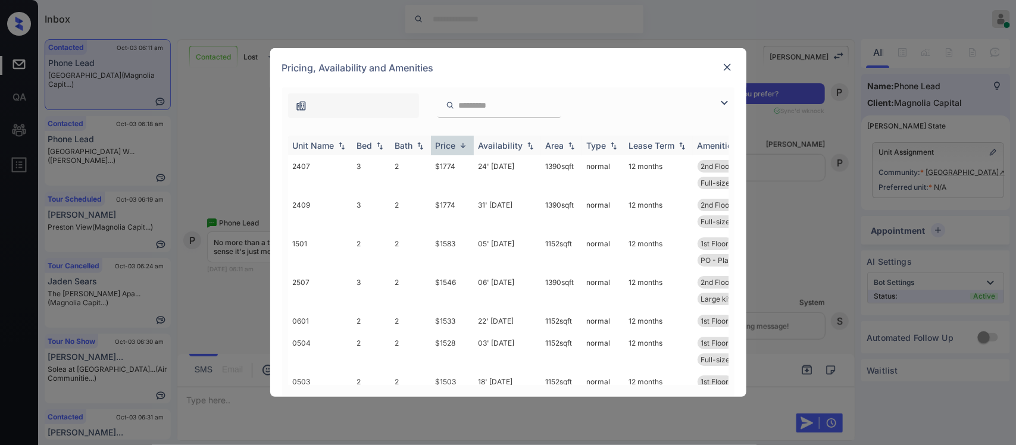
click at [457, 147] on img at bounding box center [463, 145] width 12 height 9
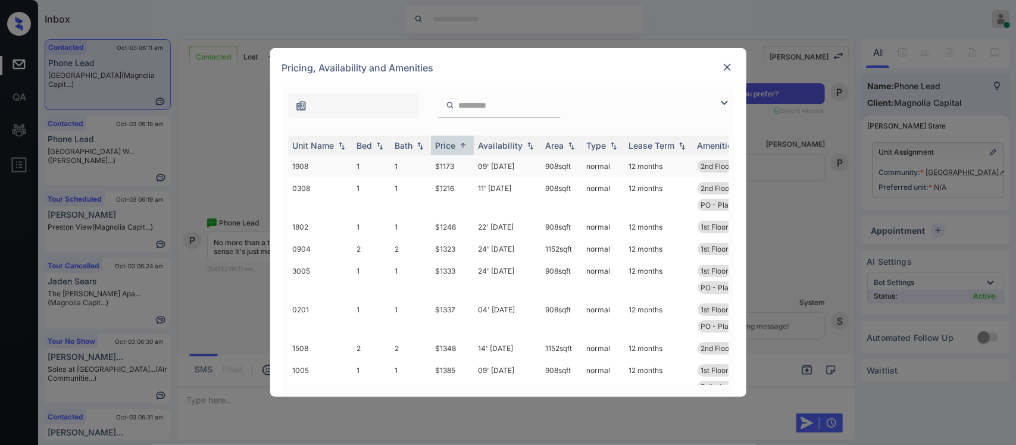
click at [464, 167] on td "$1173" at bounding box center [452, 166] width 43 height 22
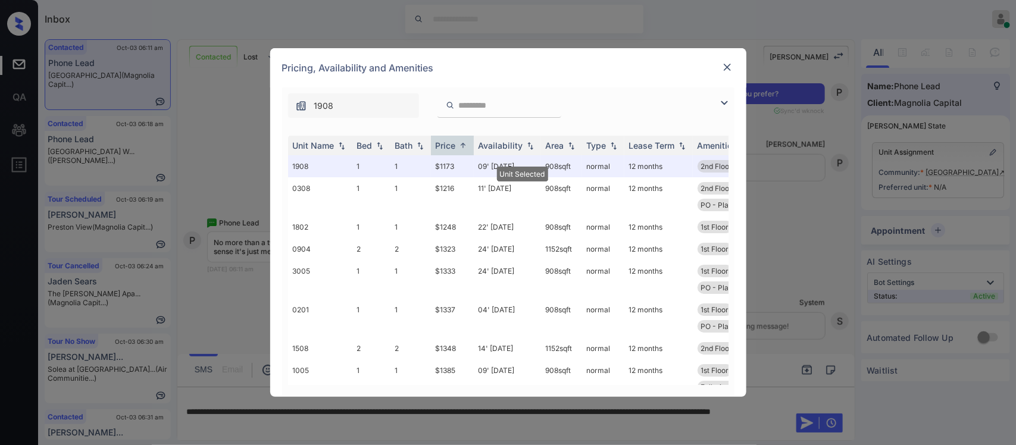
click at [728, 64] on img at bounding box center [727, 67] width 12 height 12
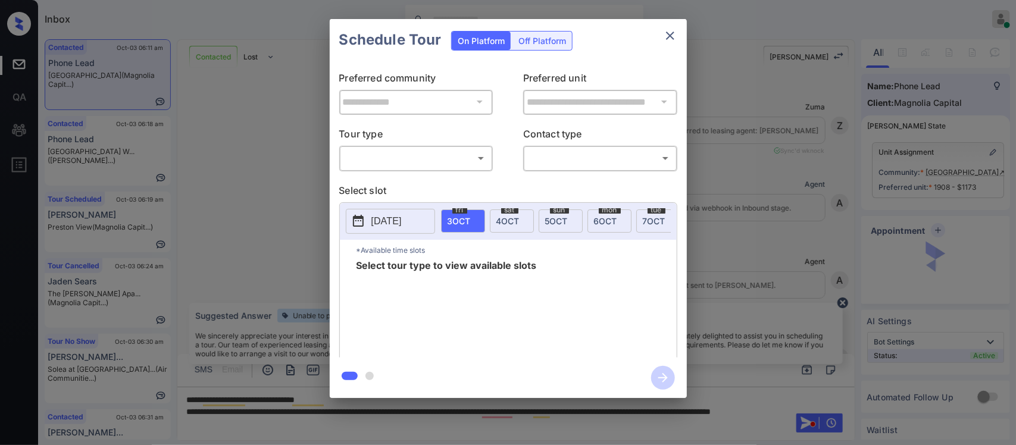
scroll to position [1286, 0]
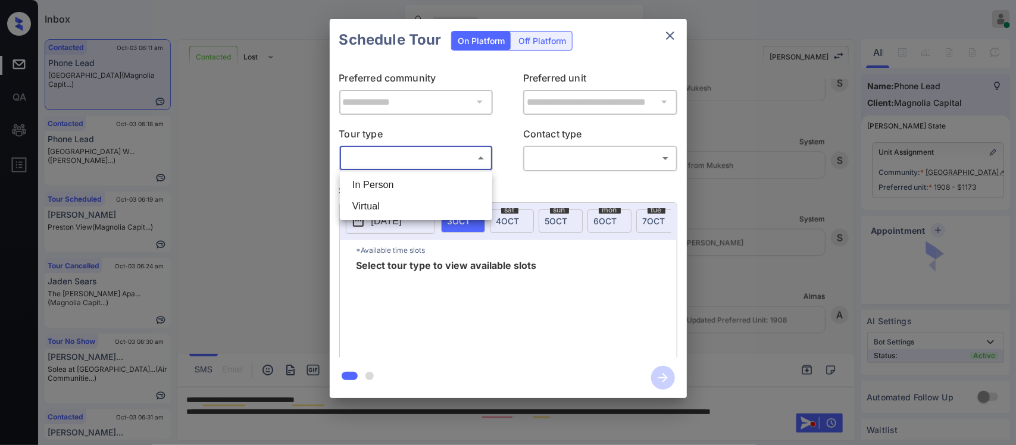
click at [462, 161] on body "Inbox [PERSON_NAME] Online Set yourself offline Set yourself on break Profile S…" at bounding box center [508, 222] width 1016 height 445
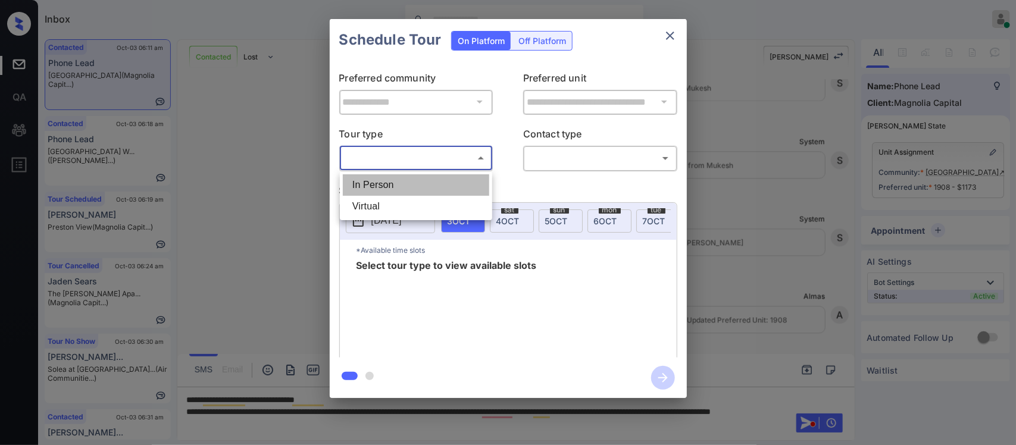
click at [448, 183] on li "In Person" at bounding box center [416, 184] width 146 height 21
type input "********"
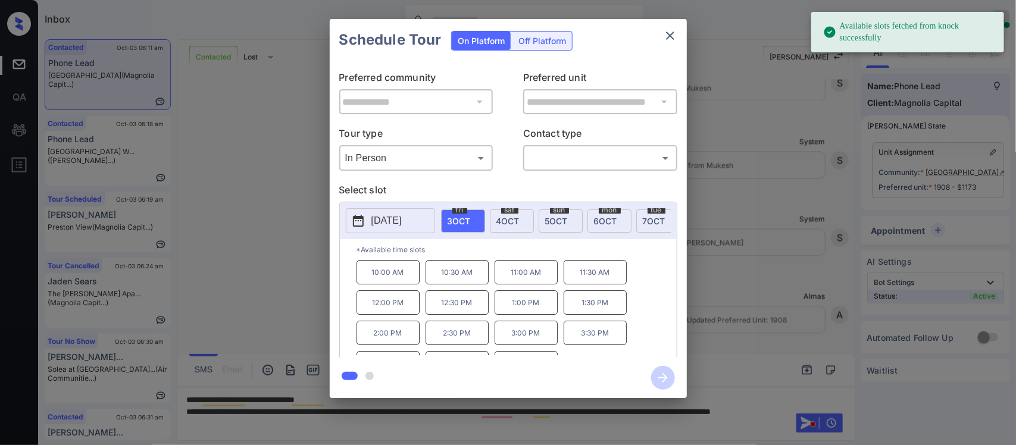
click at [518, 222] on span "4 OCT" at bounding box center [507, 221] width 23 height 10
click at [665, 35] on icon "close" at bounding box center [670, 36] width 14 height 14
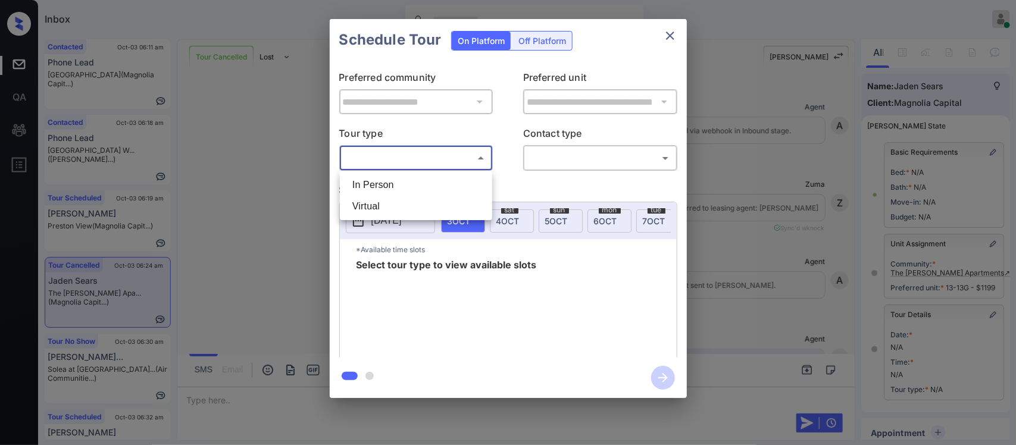
scroll to position [156, 0]
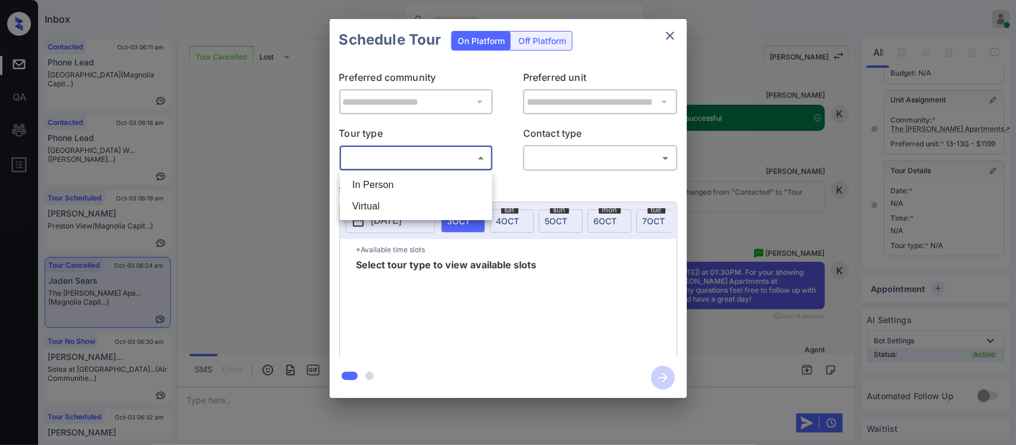
click at [444, 188] on li "In Person" at bounding box center [416, 184] width 146 height 21
type input "********"
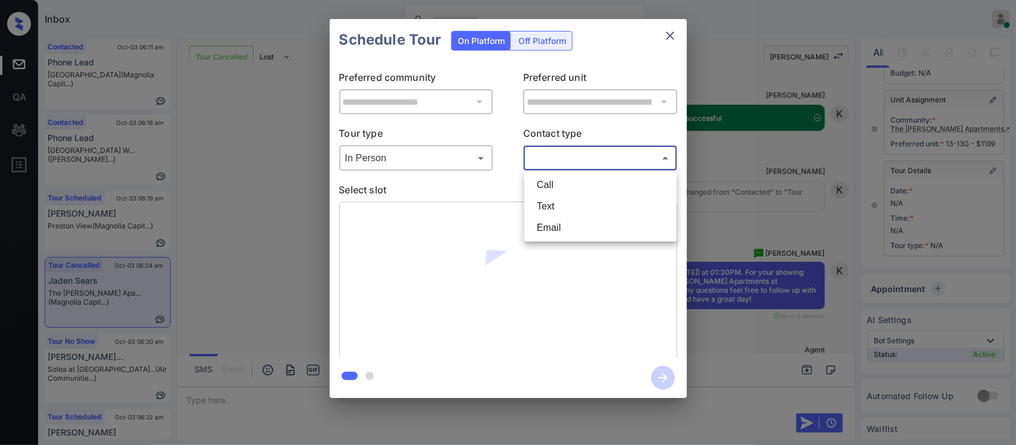
click at [620, 157] on body "Inbox Almas Zainab Online Set yourself offline Set yourself on break Profile Sw…" at bounding box center [508, 222] width 1016 height 445
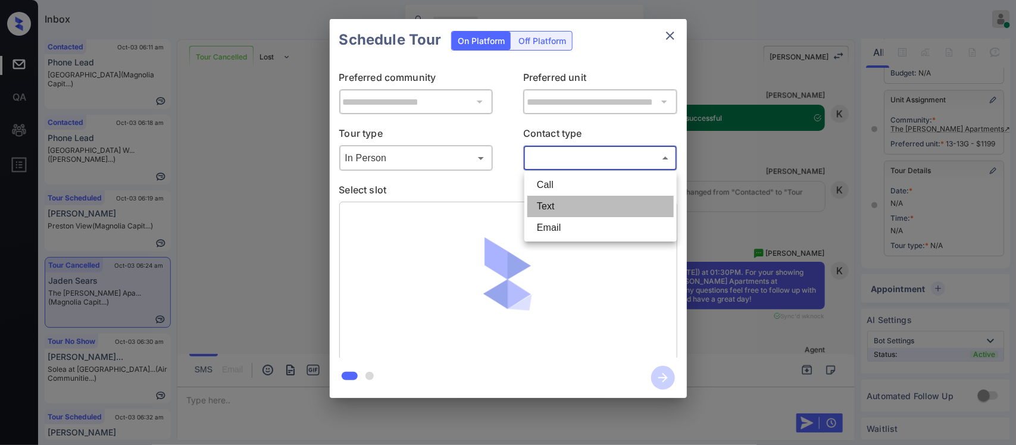
click at [597, 199] on li "Text" at bounding box center [600, 206] width 146 height 21
type input "****"
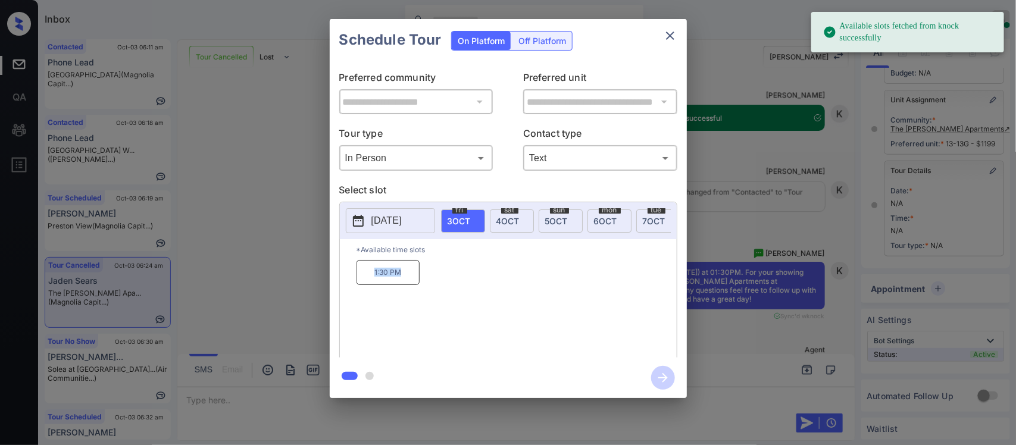
drag, startPoint x: 361, startPoint y: 286, endPoint x: 402, endPoint y: 286, distance: 41.1
click at [402, 285] on p "1:30 PM" at bounding box center [388, 272] width 63 height 25
click at [725, 286] on div "**********" at bounding box center [508, 208] width 1016 height 417
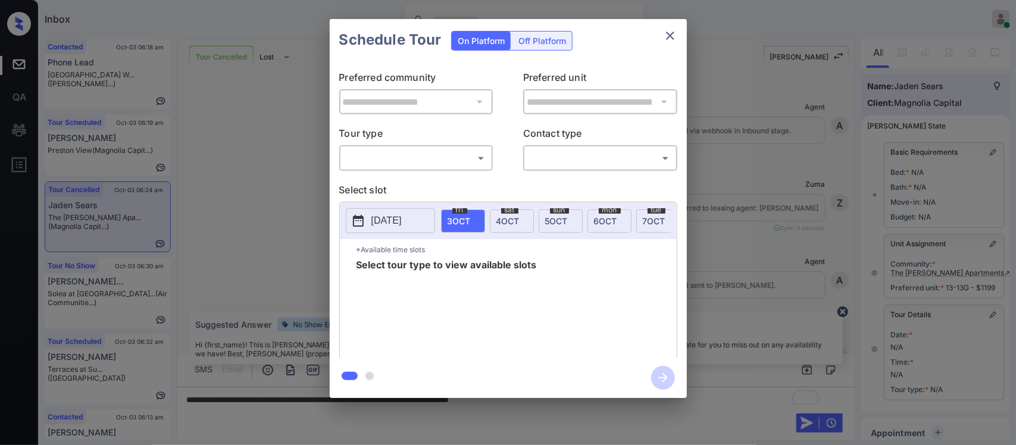
scroll to position [156, 0]
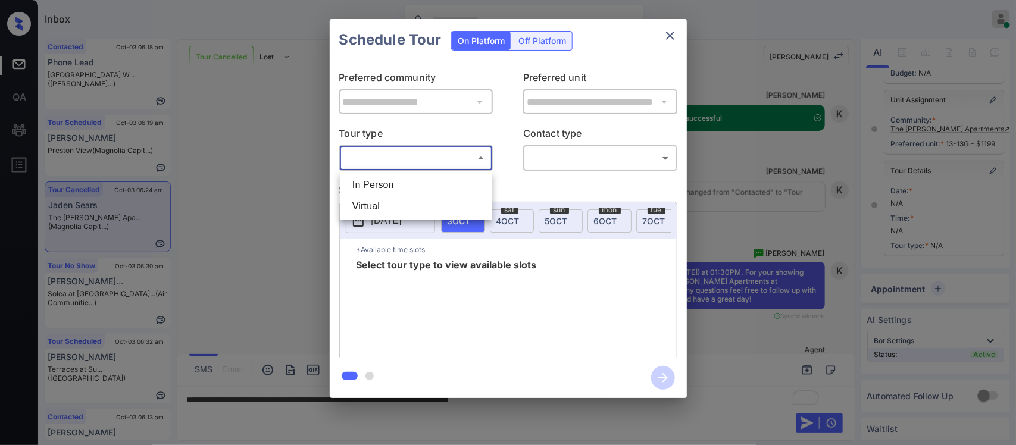
click at [463, 161] on body "Inbox [PERSON_NAME] Online Set yourself offline Set yourself on break Profile S…" at bounding box center [508, 222] width 1016 height 445
click at [450, 183] on li "In Person" at bounding box center [416, 184] width 146 height 21
type input "********"
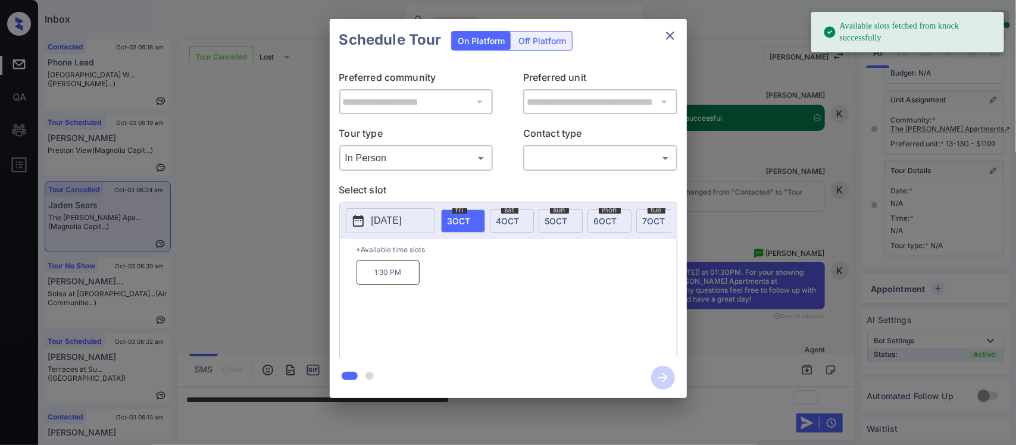
click at [506, 213] on span "sat" at bounding box center [509, 210] width 17 height 7
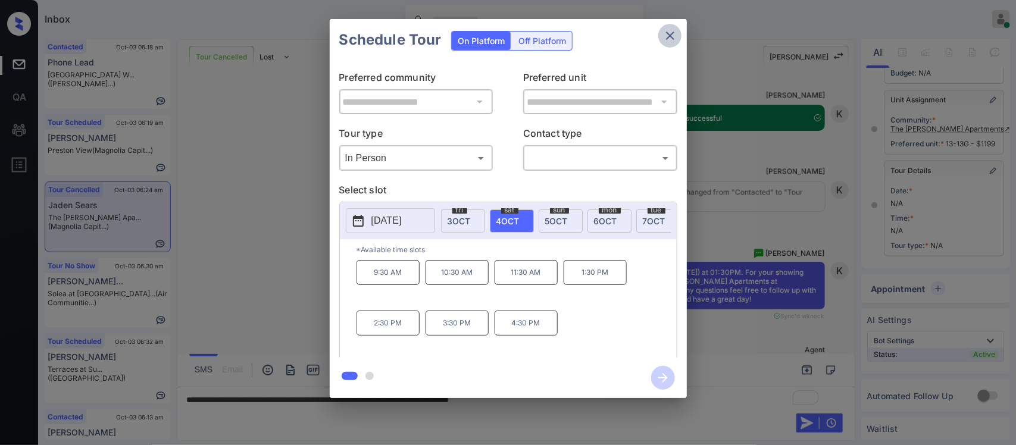
click at [667, 33] on icon "close" at bounding box center [670, 36] width 8 height 8
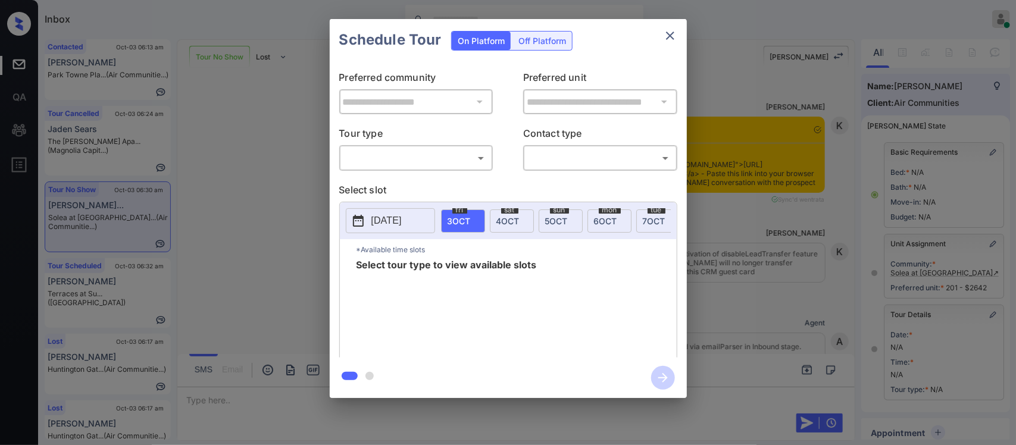
scroll to position [156, 0]
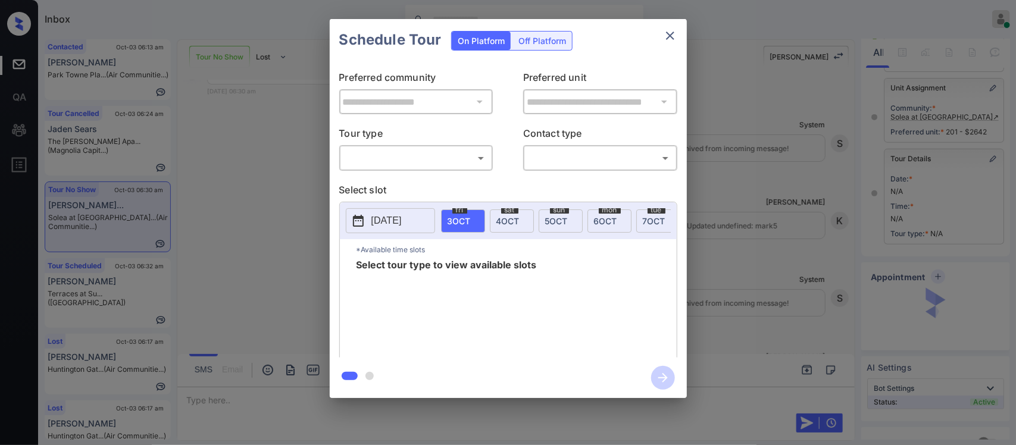
click at [432, 161] on body "Inbox Almas Zainab Online Set yourself offline Set yourself on break Profile Sw…" at bounding box center [508, 222] width 1016 height 445
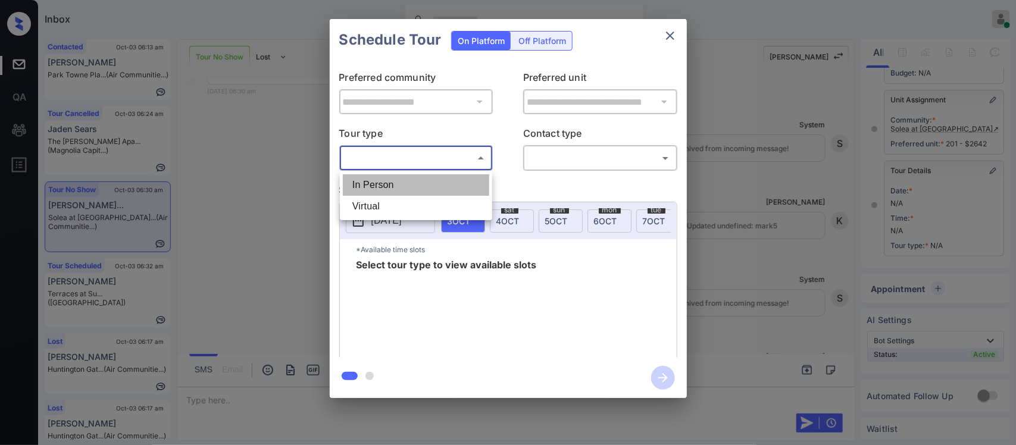
click at [426, 180] on li "In Person" at bounding box center [416, 184] width 146 height 21
type input "********"
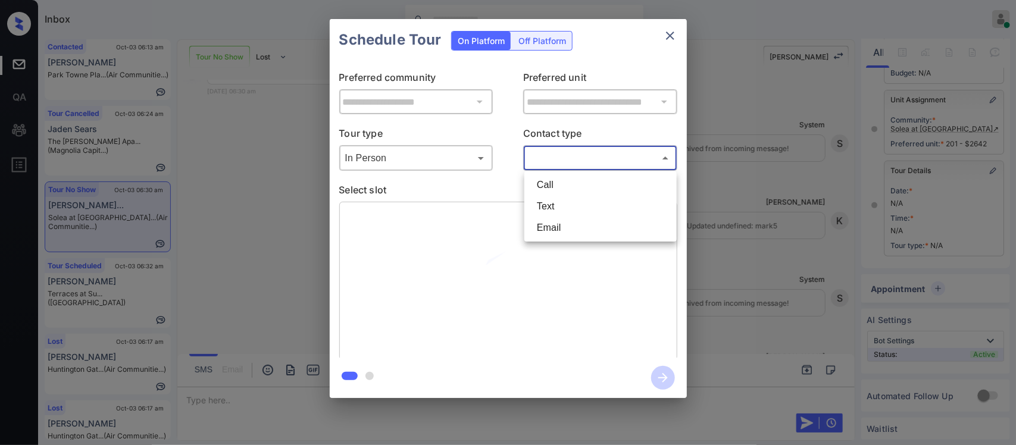
click at [615, 156] on body "Inbox Almas Zainab Online Set yourself offline Set yourself on break Profile Sw…" at bounding box center [508, 222] width 1016 height 445
click at [581, 207] on li "Text" at bounding box center [600, 206] width 146 height 21
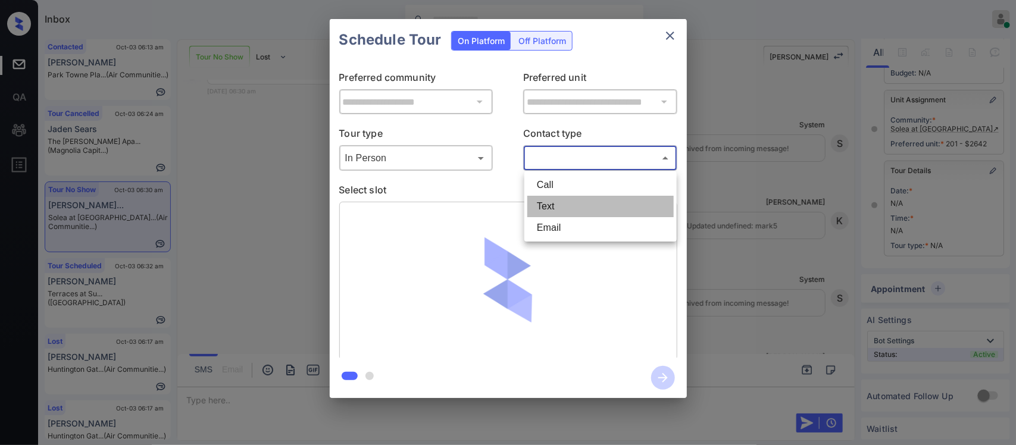
type input "****"
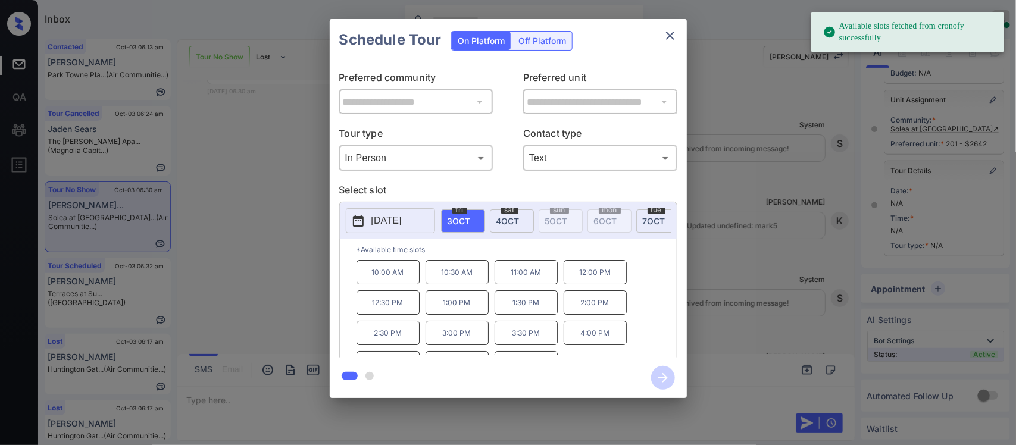
click at [462, 276] on p "10:30 AM" at bounding box center [457, 272] width 63 height 24
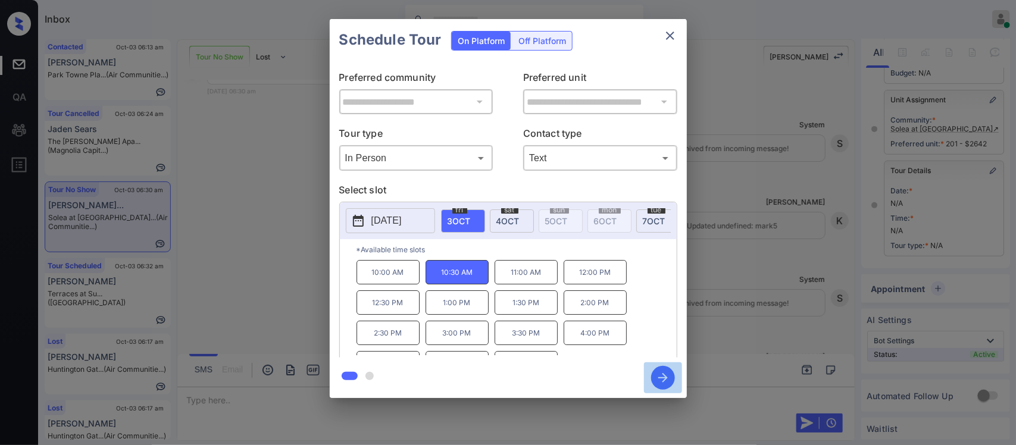
click at [670, 377] on icon "button" at bounding box center [663, 378] width 24 height 24
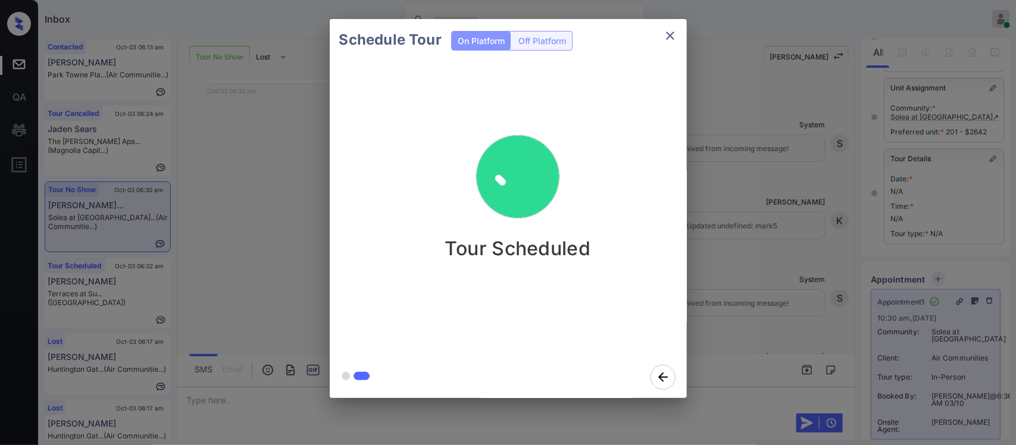
click at [734, 337] on div "Schedule Tour On Platform Off Platform Tour Scheduled" at bounding box center [508, 208] width 1016 height 417
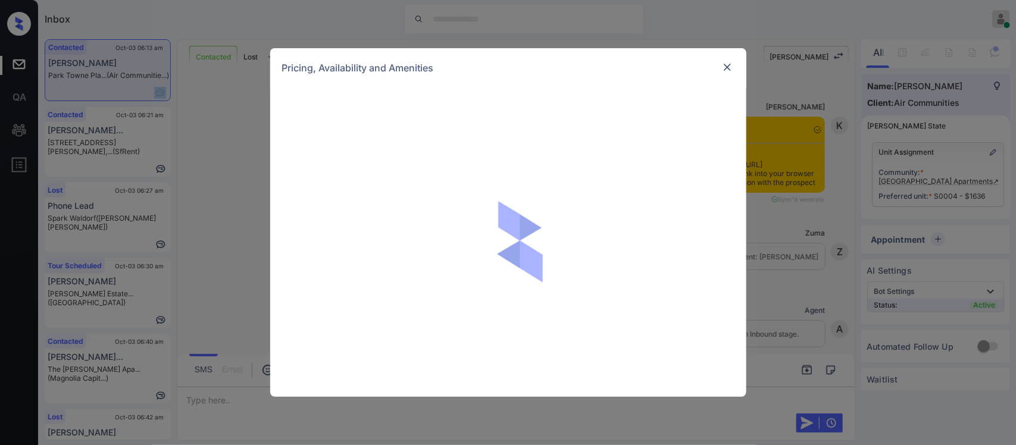
scroll to position [1747, 0]
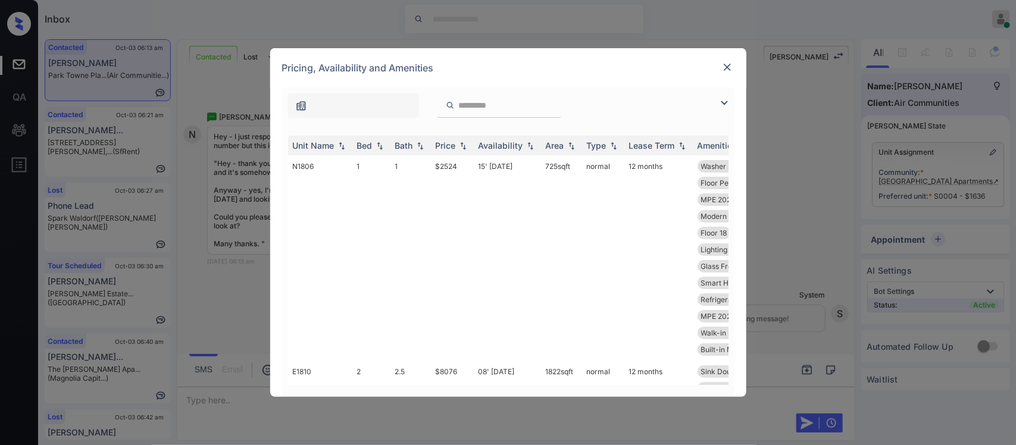
click at [458, 151] on div "Price" at bounding box center [452, 145] width 33 height 10
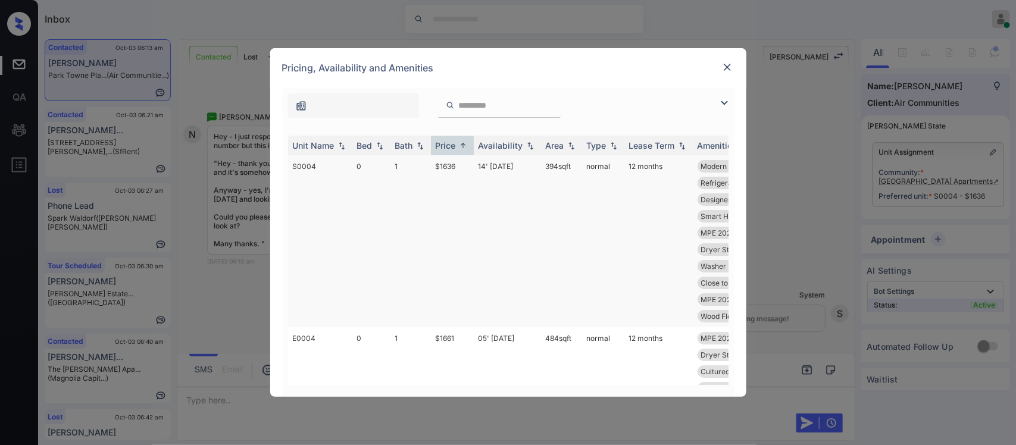
click at [451, 190] on td "$1636" at bounding box center [452, 241] width 43 height 172
click at [727, 69] on img at bounding box center [727, 67] width 12 height 12
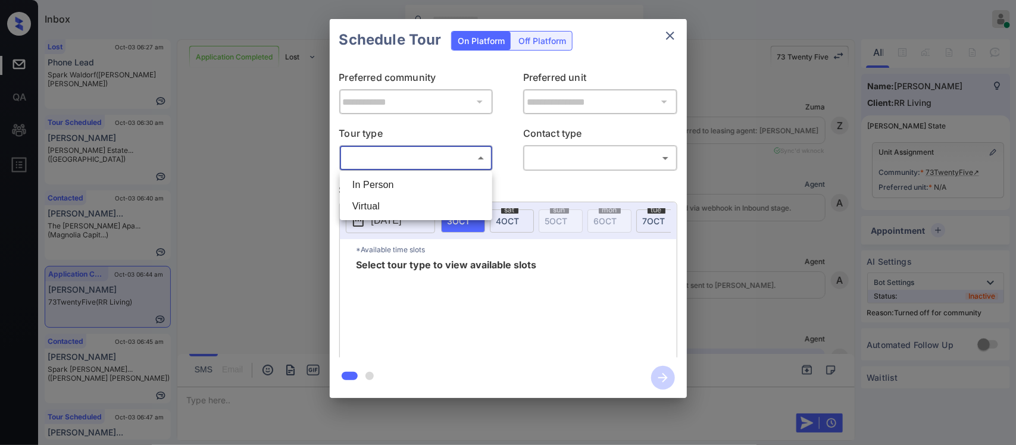
click at [421, 161] on body "Inbox Almas Zainab Online Set yourself offline Set yourself on break Profile Sw…" at bounding box center [508, 222] width 1016 height 445
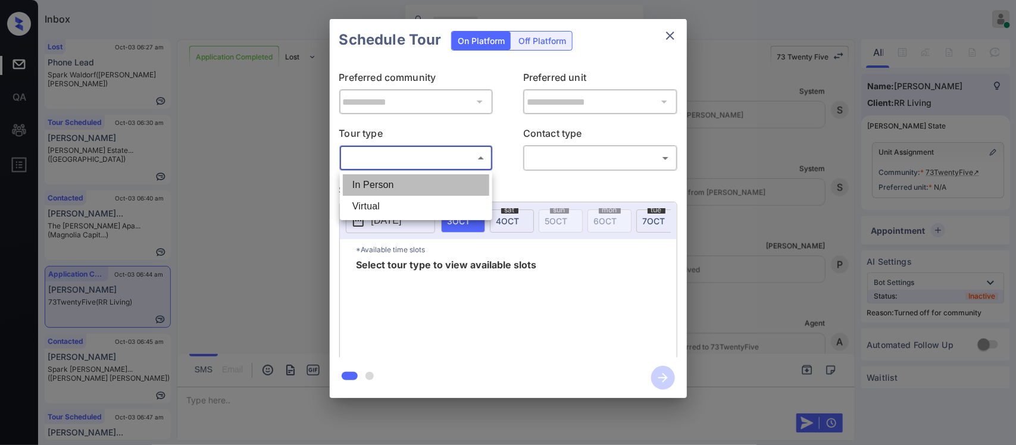
click at [411, 185] on li "In Person" at bounding box center [416, 184] width 146 height 21
type input "********"
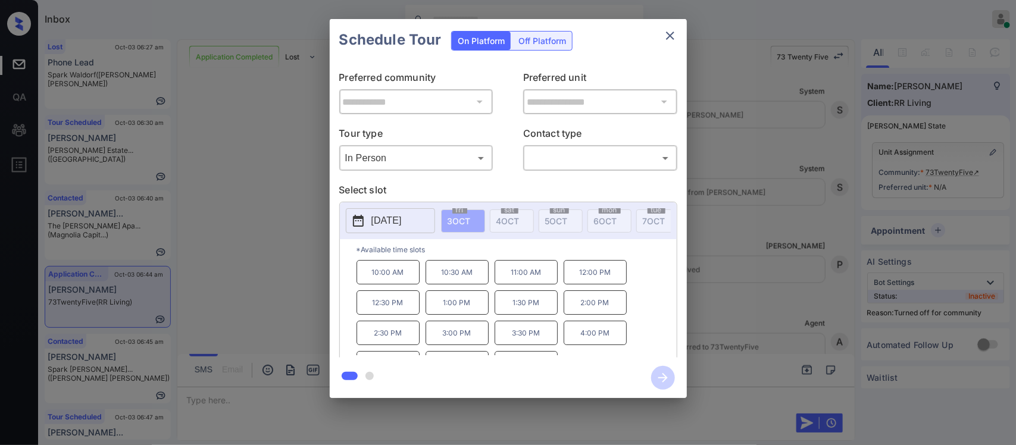
click at [402, 224] on p "2025-10-03" at bounding box center [386, 221] width 30 height 14
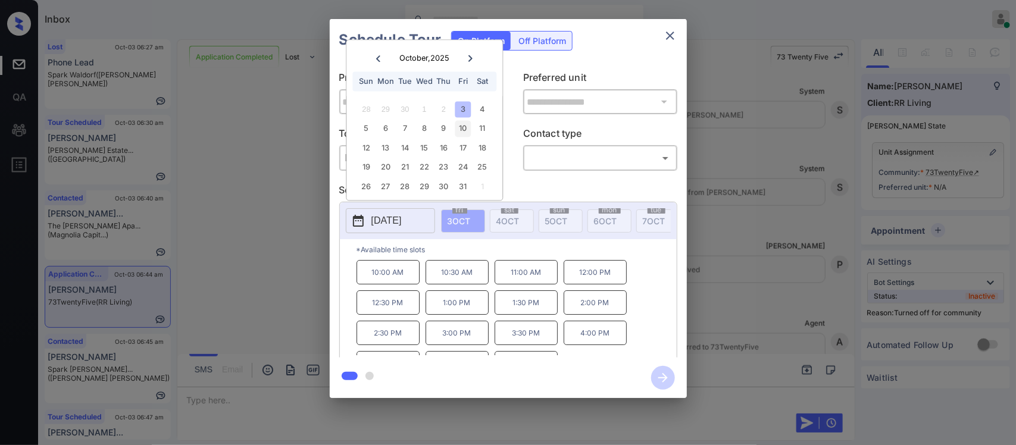
click at [459, 126] on div "10" at bounding box center [463, 129] width 16 height 16
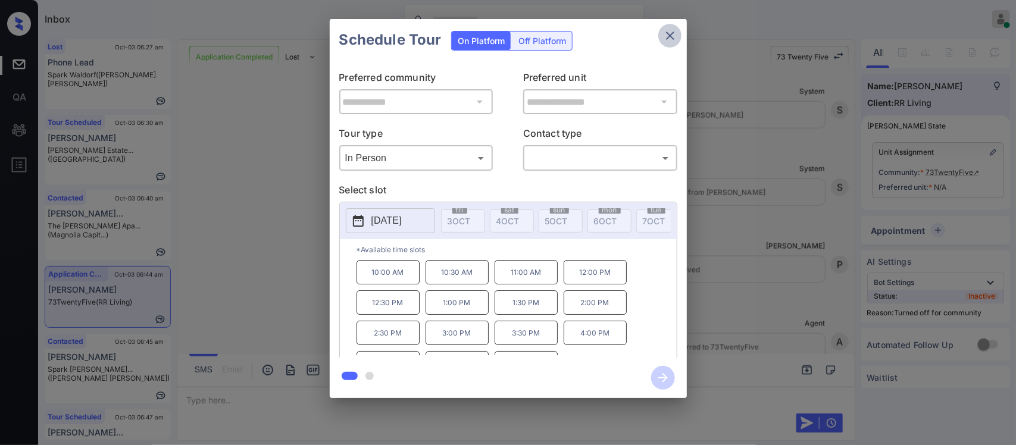
click at [673, 30] on icon "close" at bounding box center [670, 36] width 14 height 14
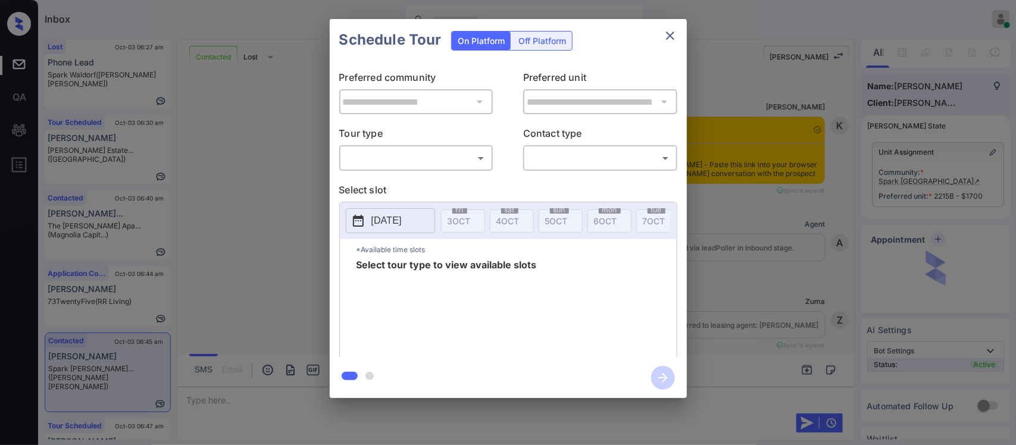
scroll to position [1003, 0]
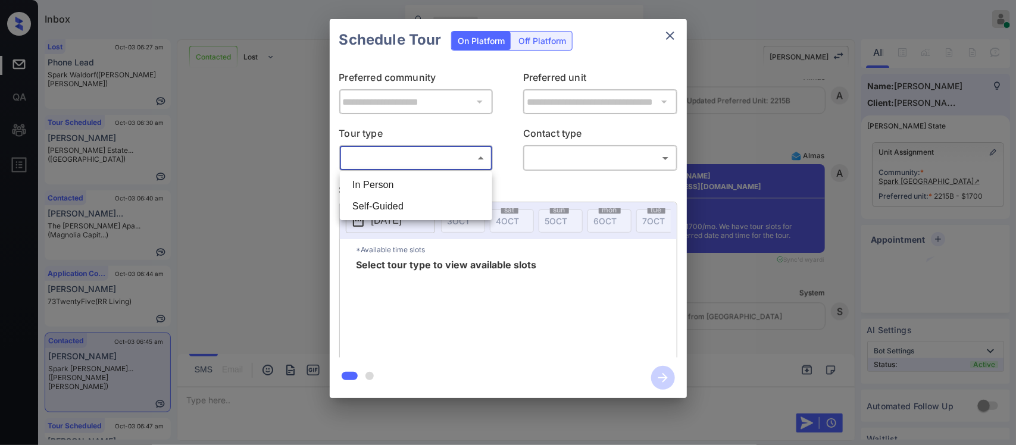
click at [393, 164] on body "Inbox [PERSON_NAME] Online Set yourself offline Set yourself on break Profile S…" at bounding box center [508, 222] width 1016 height 445
click at [388, 179] on li "In Person" at bounding box center [416, 184] width 146 height 21
type input "********"
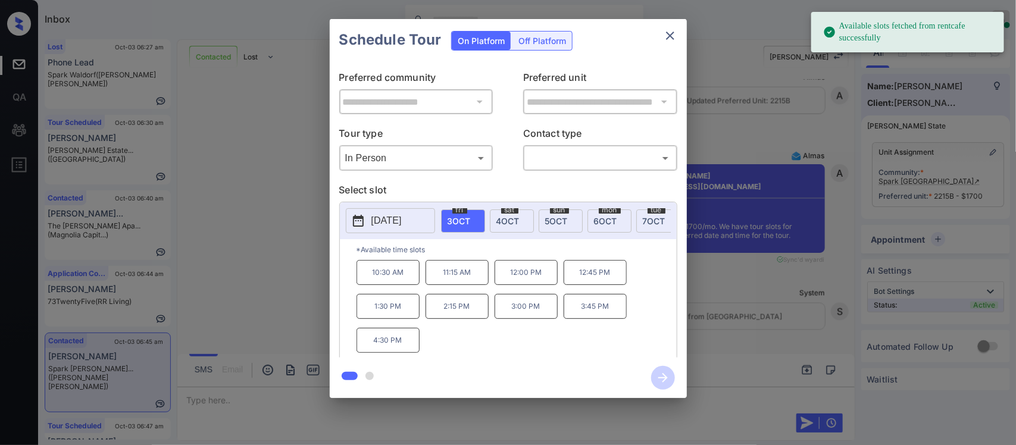
click at [402, 226] on p "[DATE]" at bounding box center [386, 221] width 30 height 14
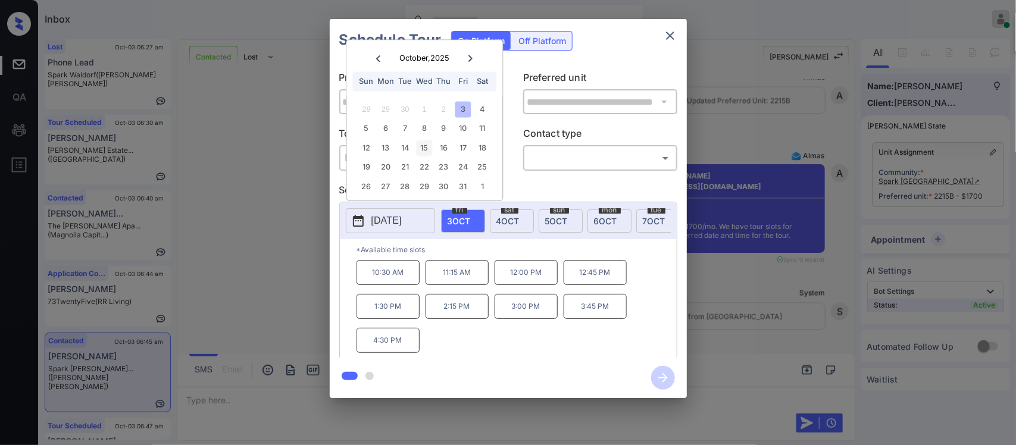
click at [429, 150] on div "15" at bounding box center [424, 148] width 16 height 16
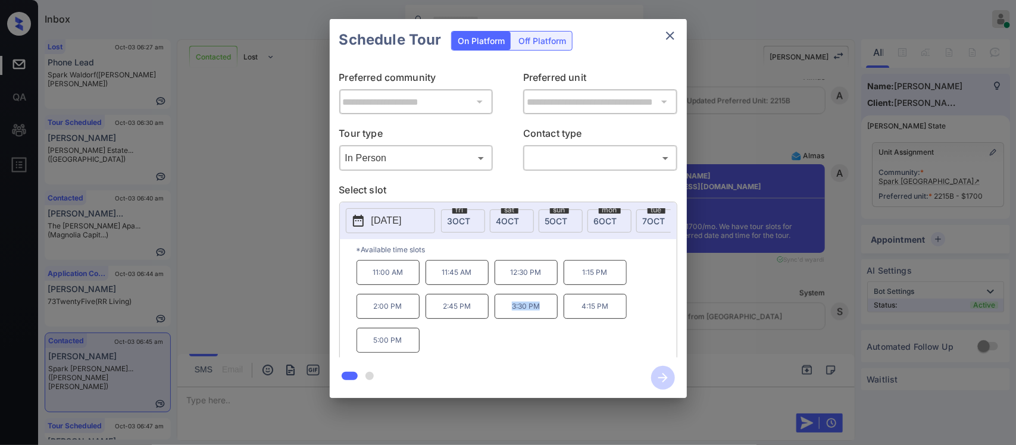
drag, startPoint x: 507, startPoint y: 319, endPoint x: 540, endPoint y: 318, distance: 33.3
click at [540, 318] on p "3:30 PM" at bounding box center [526, 306] width 63 height 25
click at [819, 341] on div "**********" at bounding box center [508, 208] width 1016 height 417
